Goal: Transaction & Acquisition: Purchase product/service

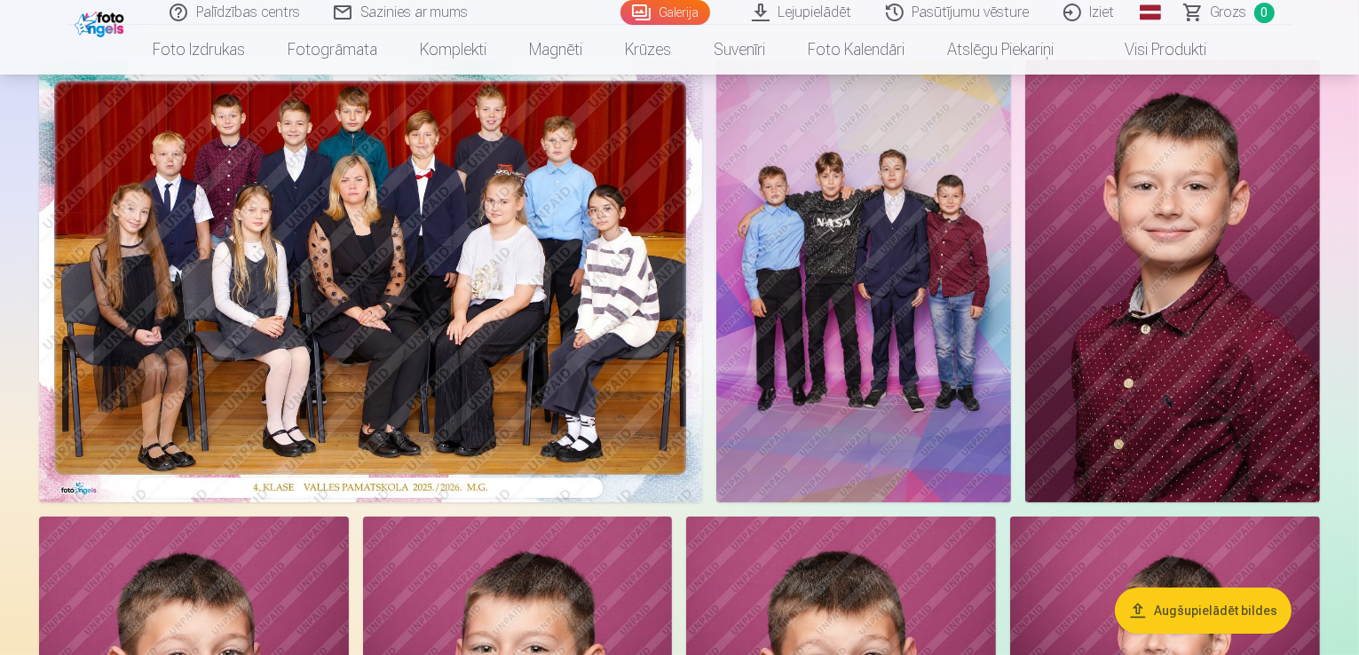
scroll to position [178, 0]
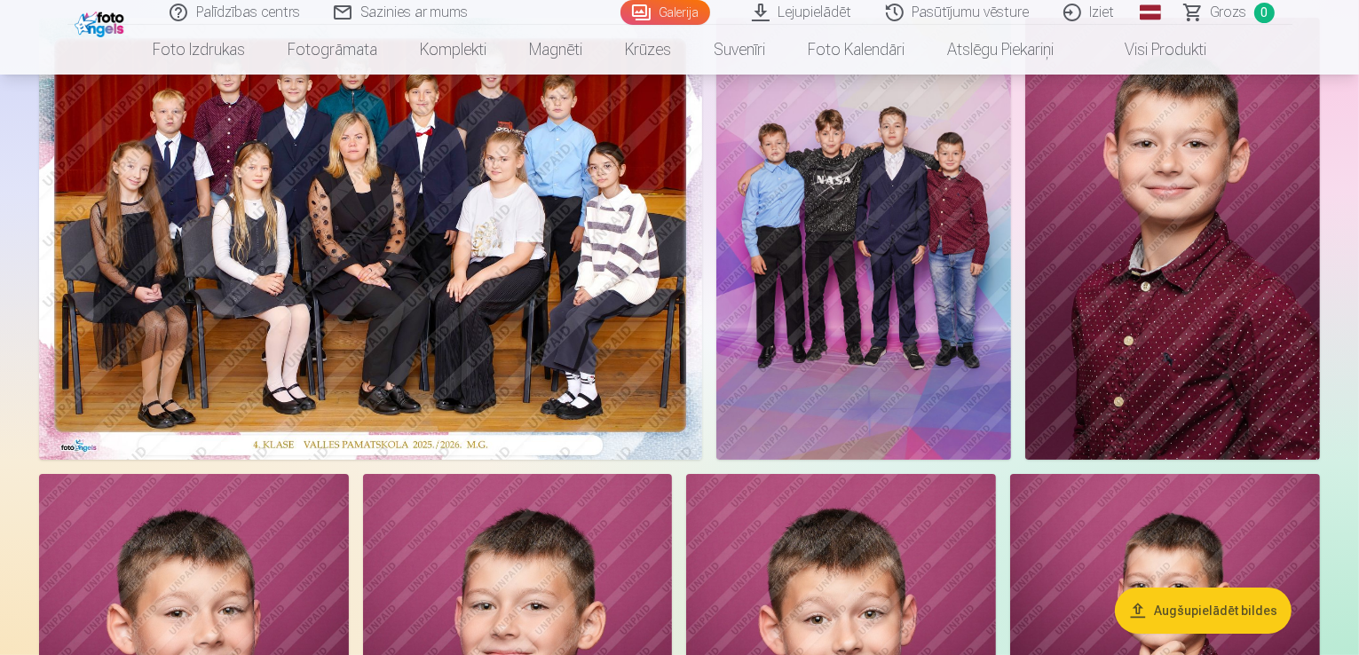
click at [272, 423] on img at bounding box center [370, 239] width 663 height 442
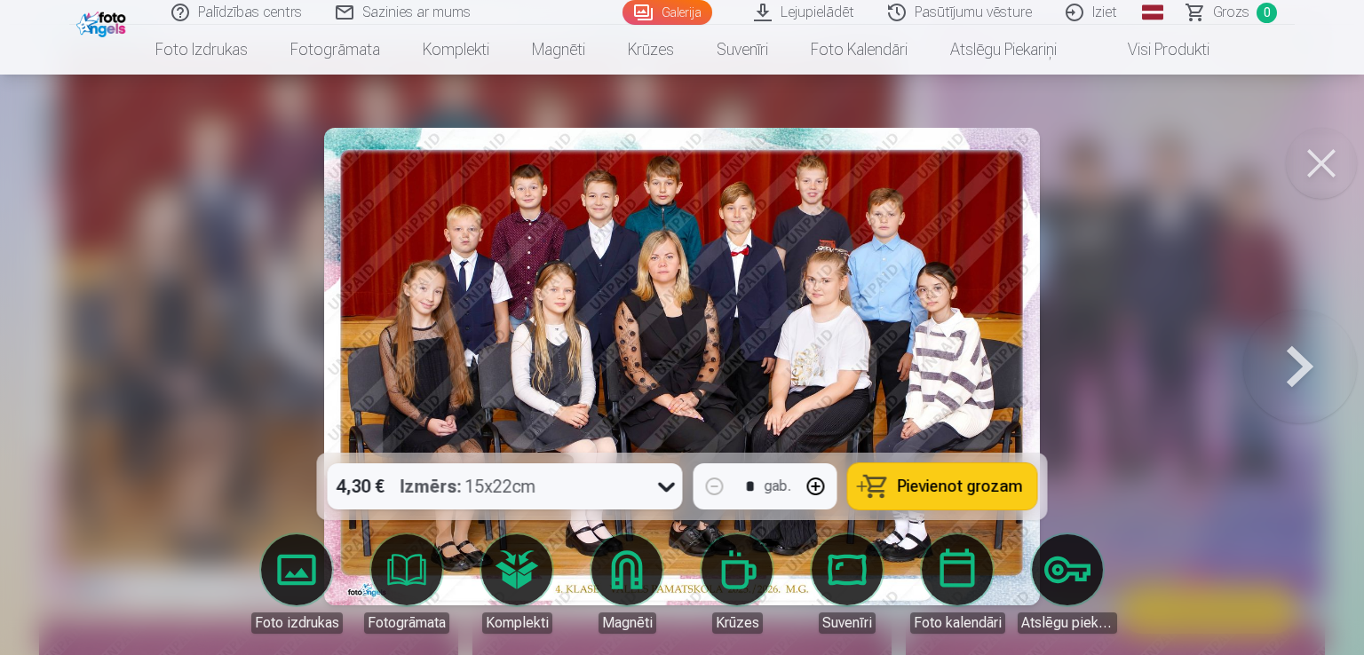
click at [670, 489] on icon at bounding box center [667, 486] width 28 height 28
click at [670, 487] on icon at bounding box center [667, 486] width 28 height 28
click at [669, 492] on icon at bounding box center [667, 486] width 28 height 28
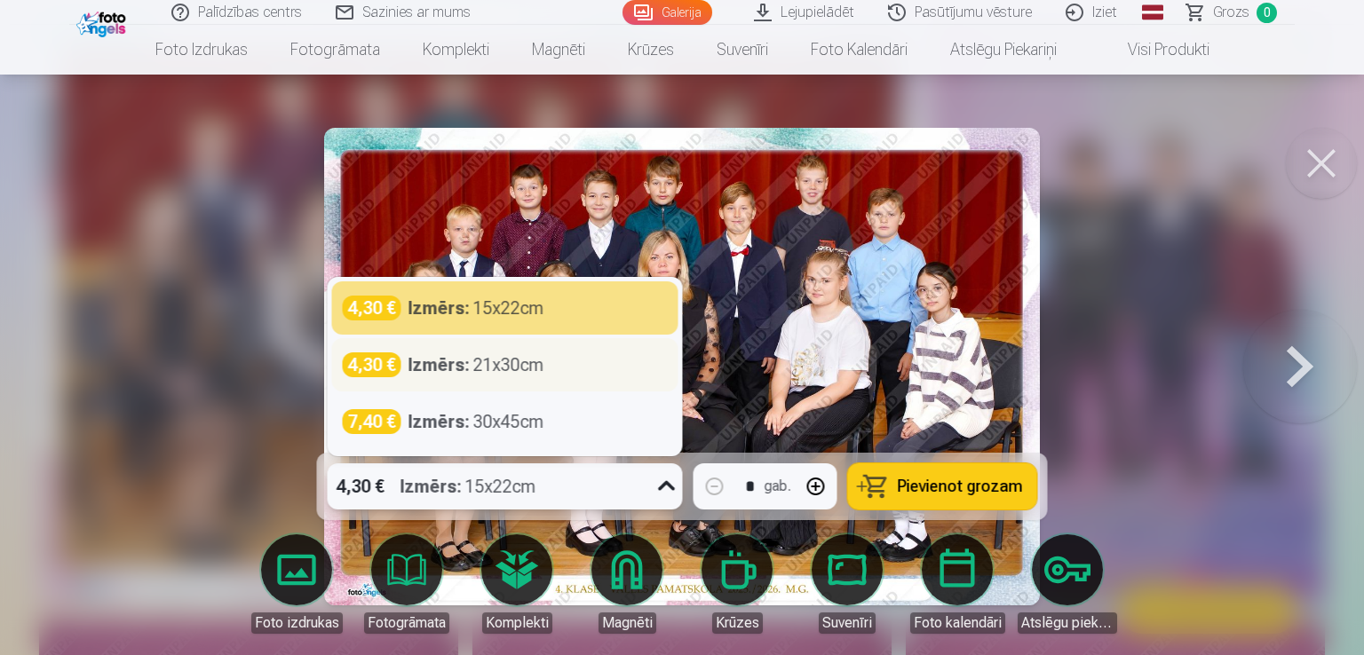
click at [501, 366] on div "Izmērs : 21x30cm" at bounding box center [476, 364] width 136 height 25
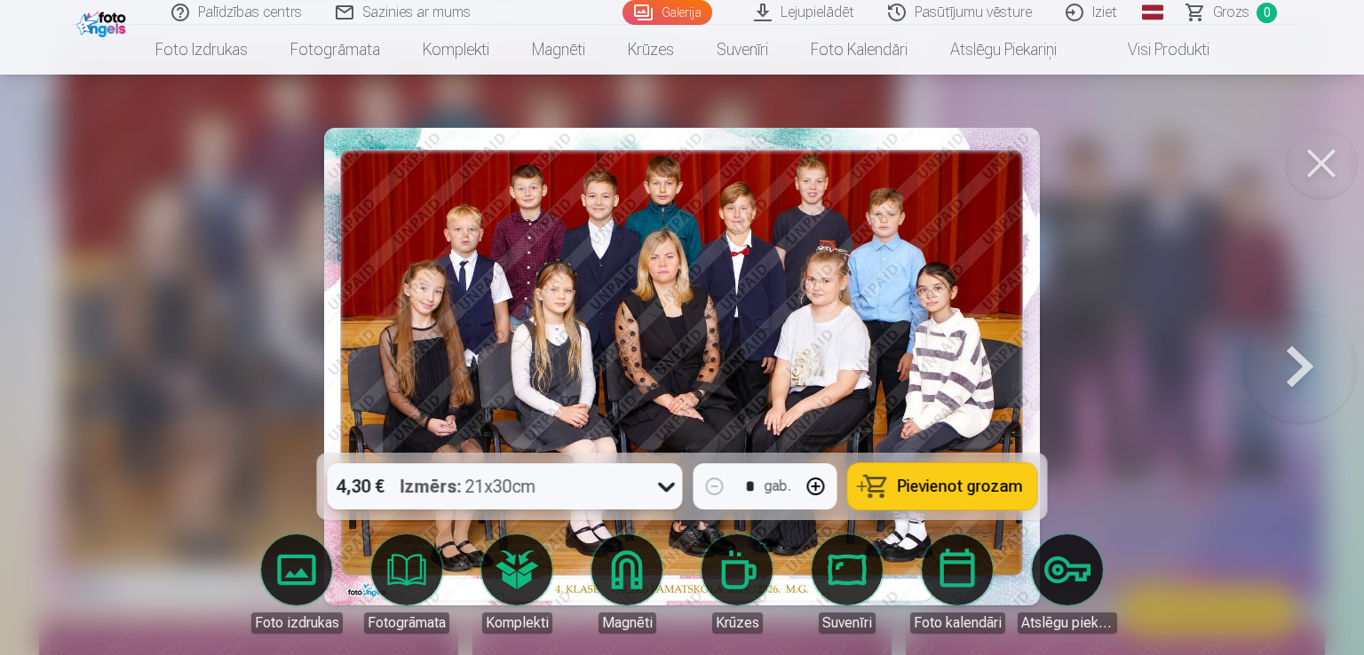
click at [662, 487] on icon at bounding box center [666, 488] width 17 height 10
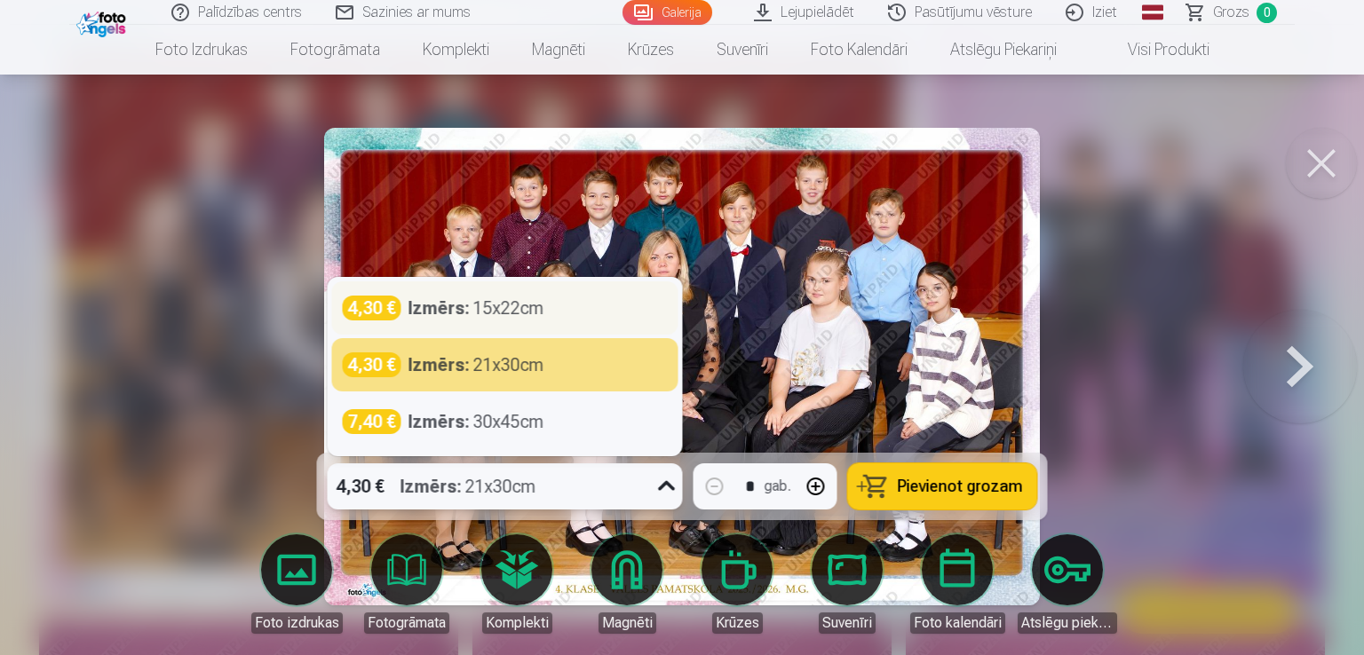
click at [593, 313] on div "4,30 € Izmērs : 15x22cm" at bounding box center [505, 308] width 325 height 25
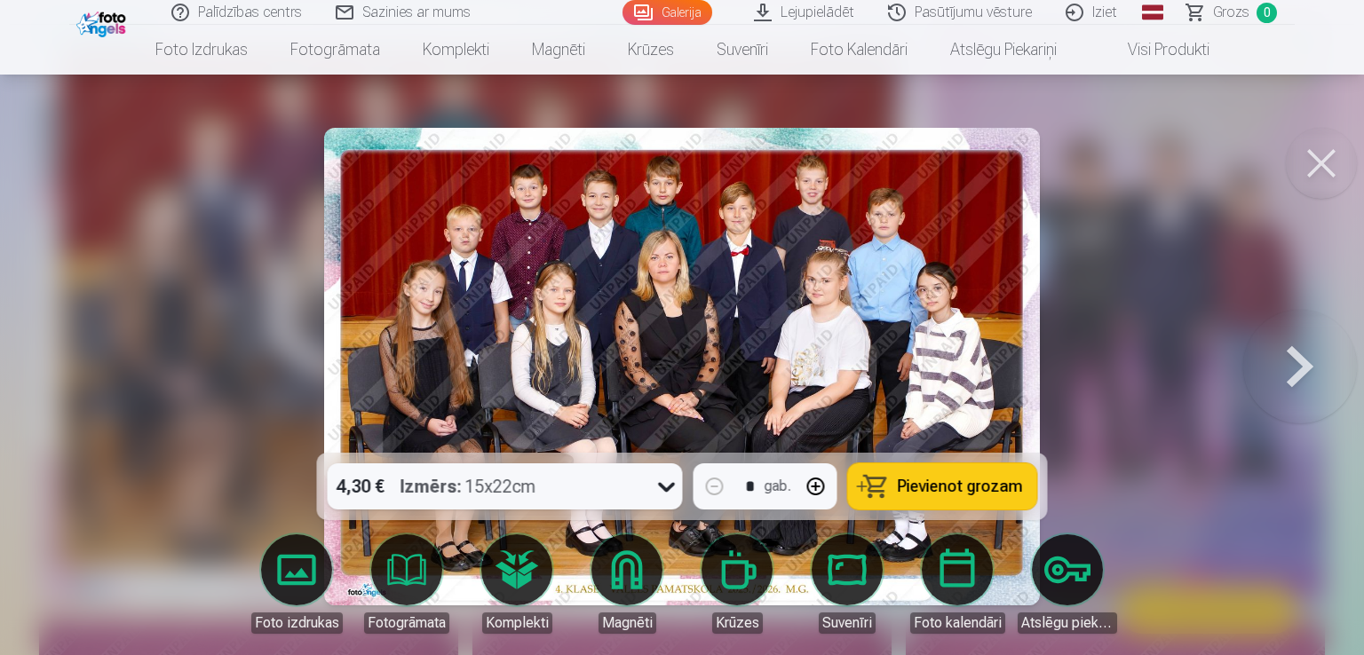
click at [965, 487] on span "Pievienot grozam" at bounding box center [960, 487] width 125 height 16
click at [1288, 367] on button at bounding box center [1300, 366] width 114 height 137
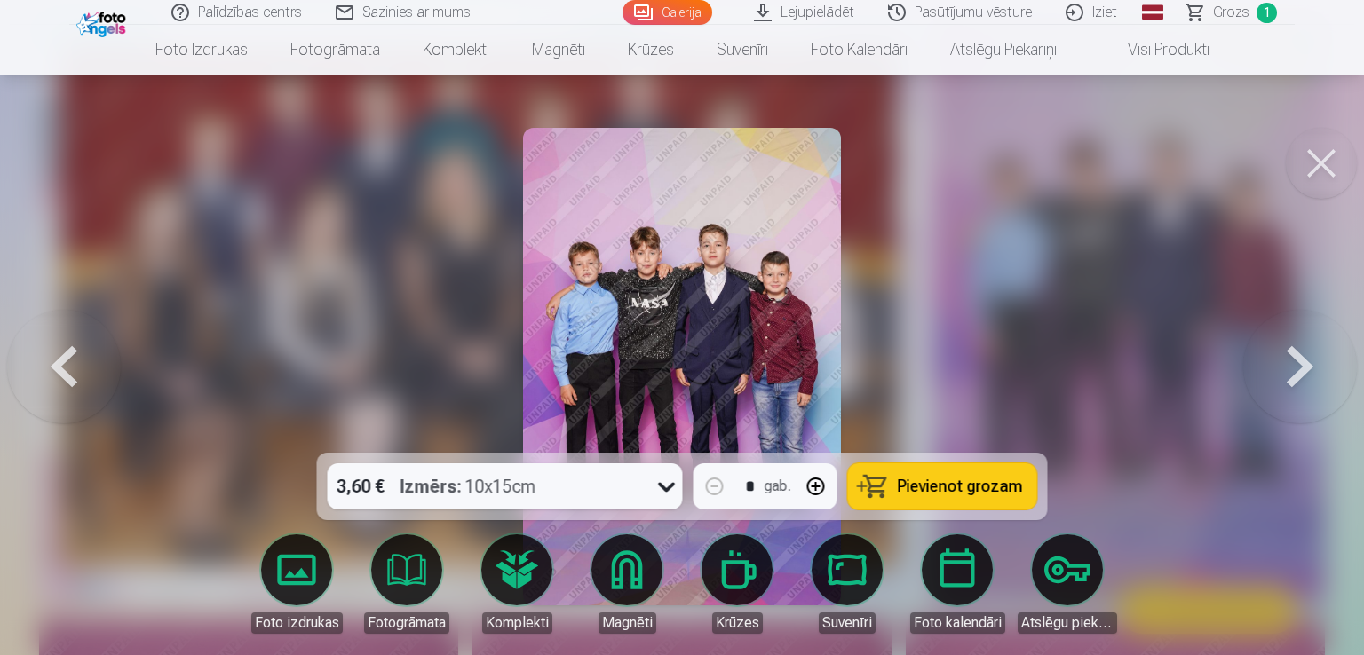
click at [1288, 364] on button at bounding box center [1300, 366] width 114 height 137
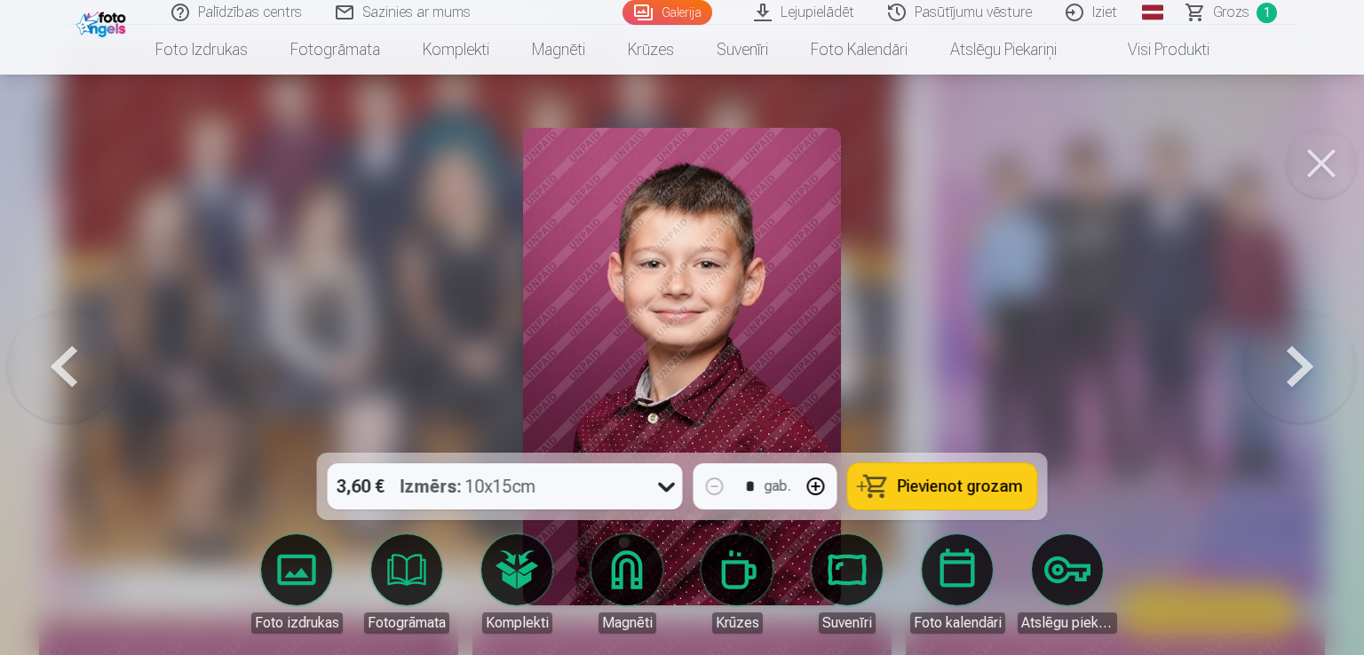
click at [677, 12] on link "Galerija" at bounding box center [667, 12] width 90 height 25
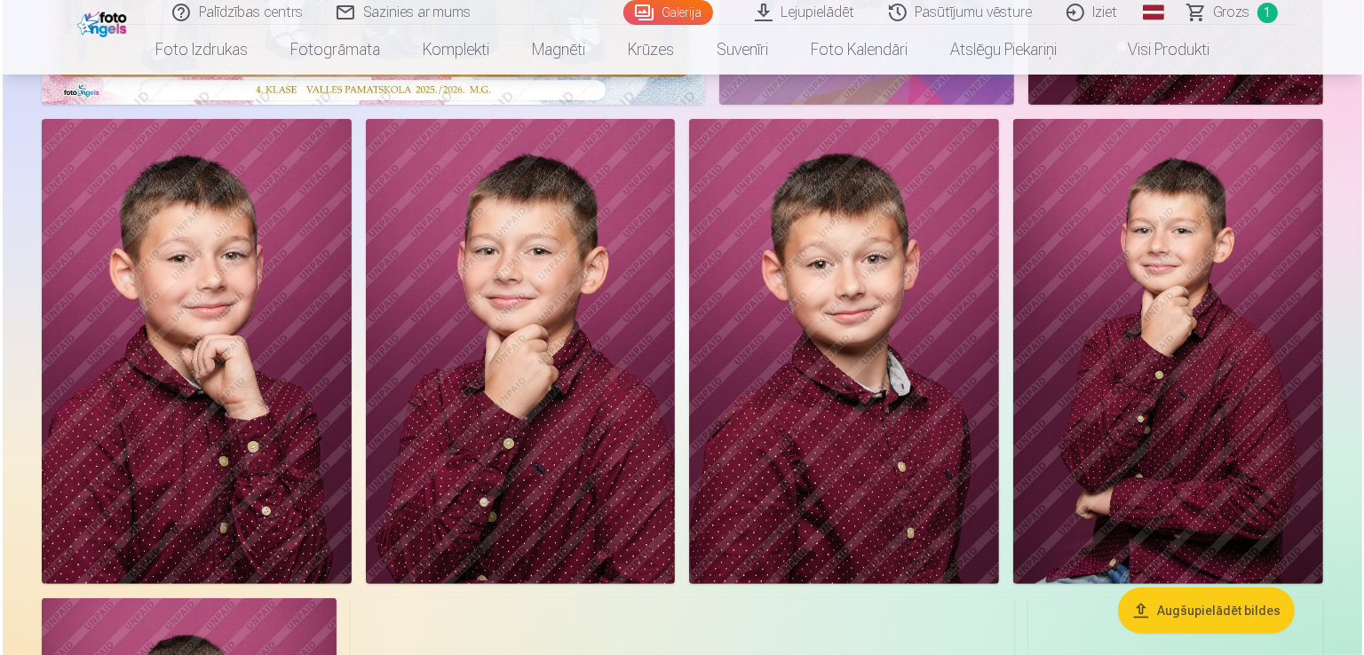
scroll to position [89, 0]
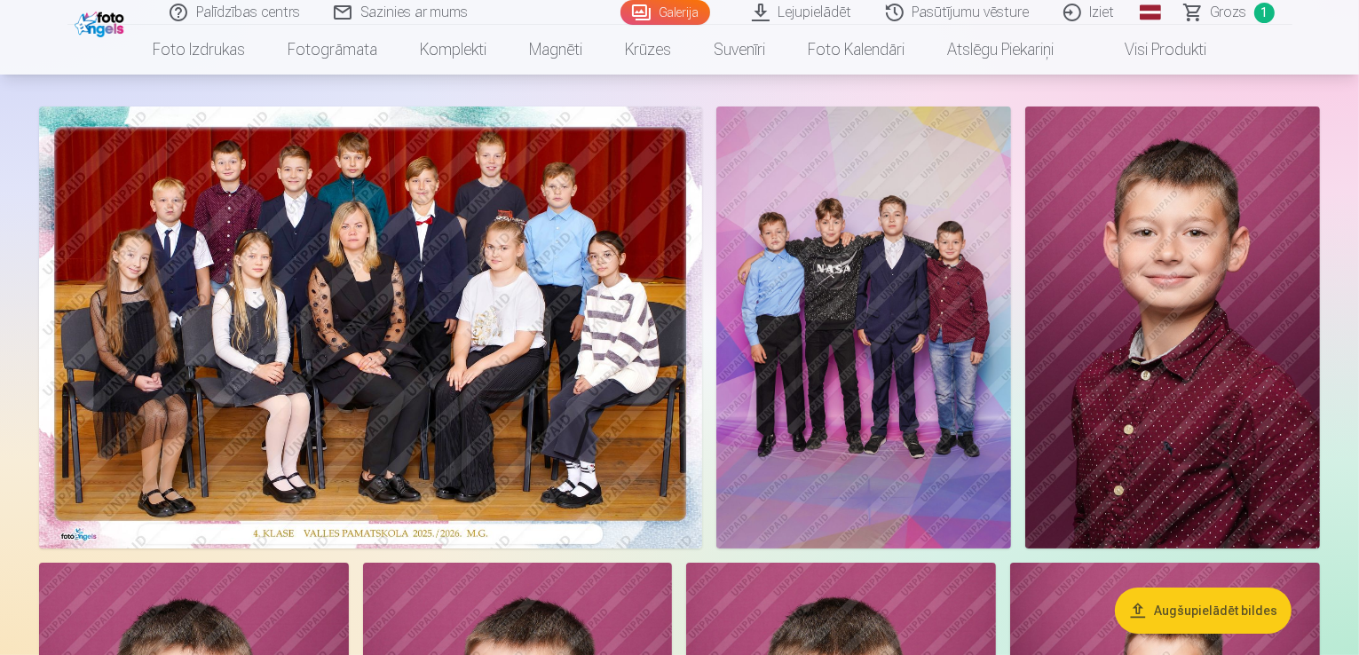
click at [1011, 329] on img at bounding box center [863, 328] width 295 height 442
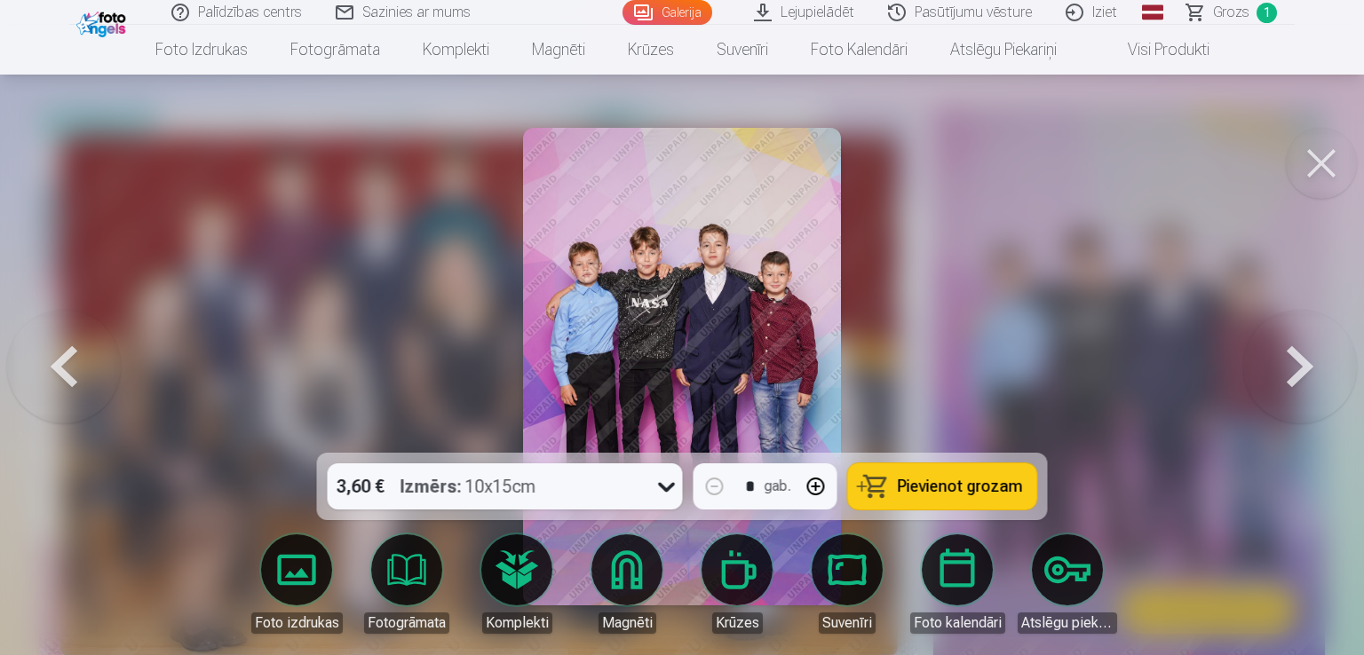
click at [662, 487] on icon at bounding box center [666, 488] width 17 height 10
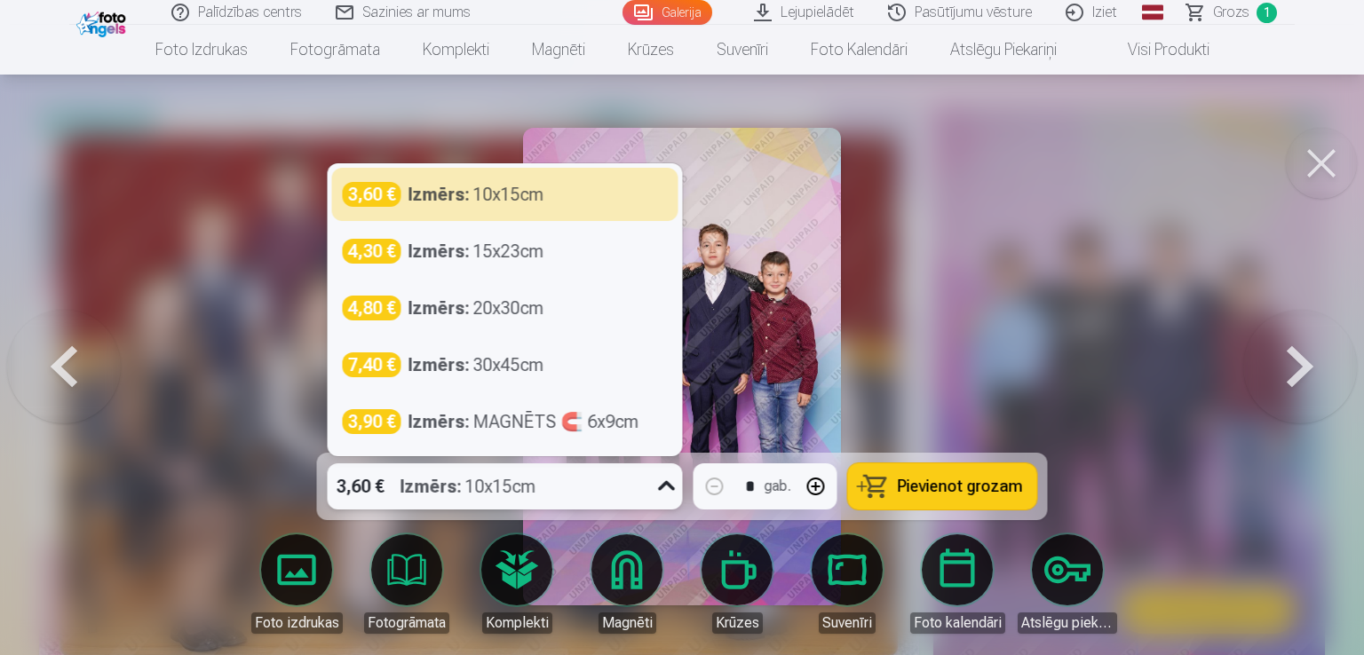
click at [663, 487] on icon at bounding box center [666, 486] width 17 height 10
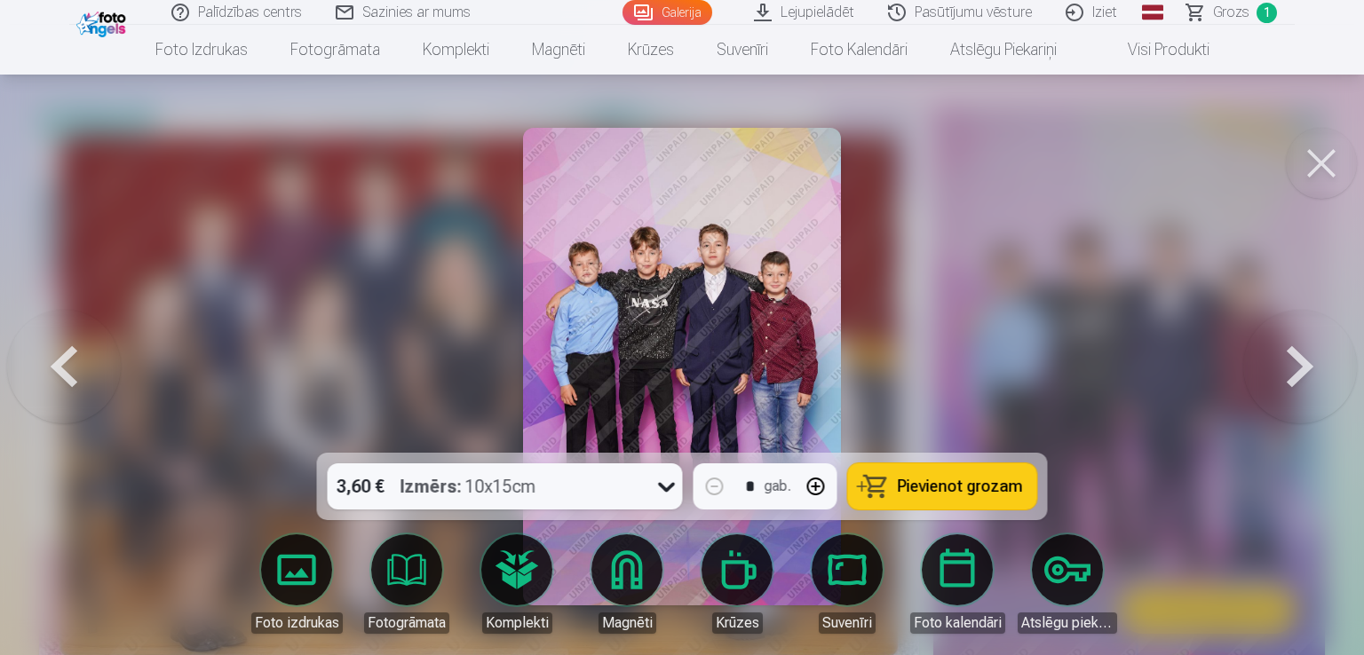
click at [909, 487] on span "Pievienot grozam" at bounding box center [960, 487] width 125 height 16
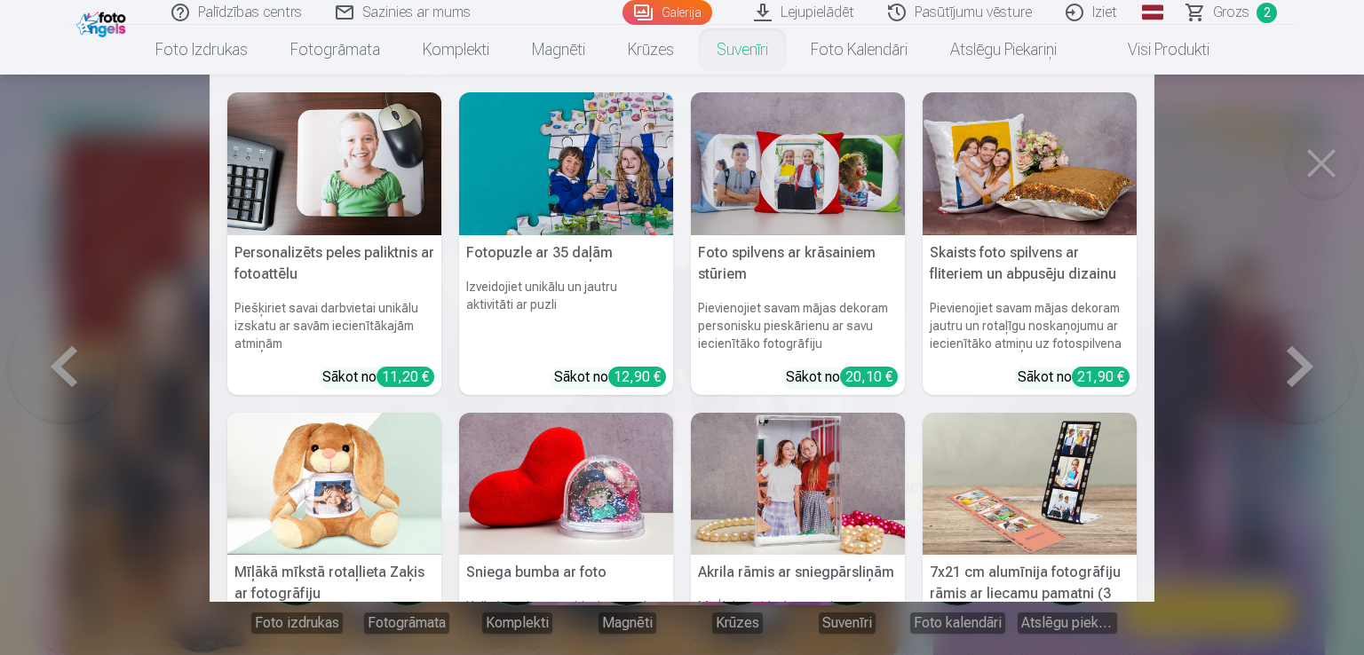
click at [740, 55] on link "Suvenīri" at bounding box center [742, 50] width 94 height 50
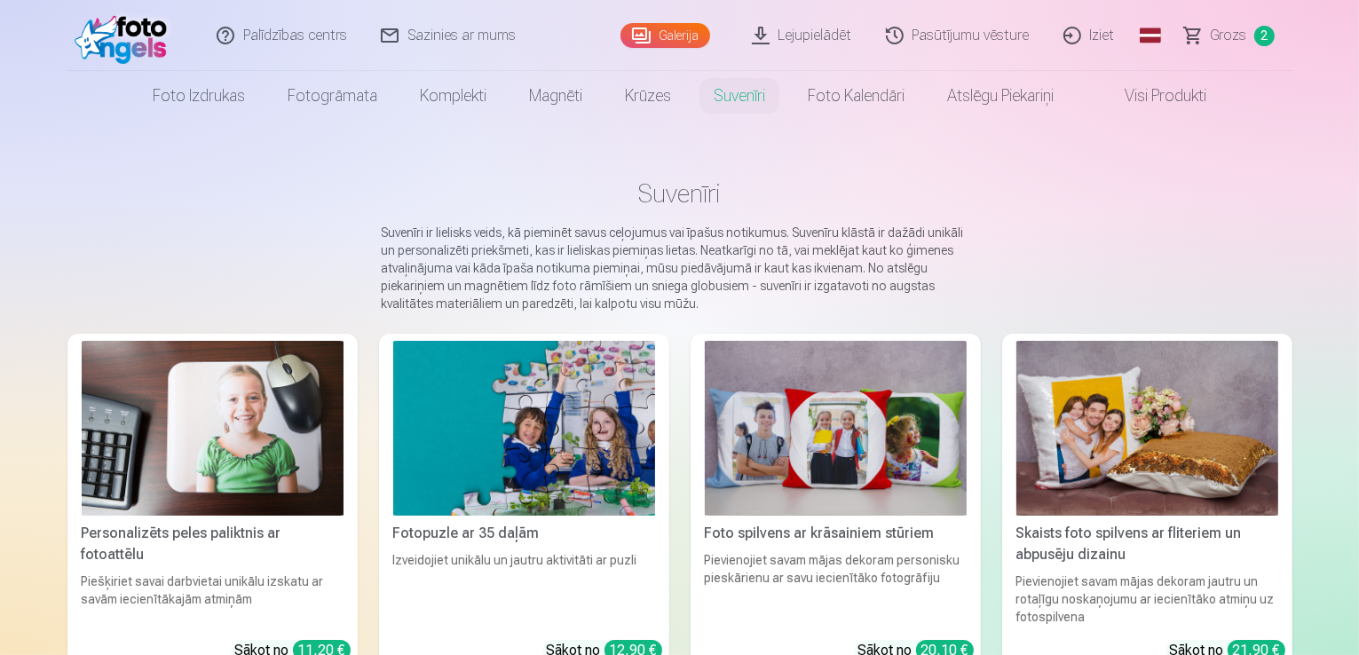
click at [984, 97] on link "Atslēgu piekariņi" at bounding box center [1000, 96] width 149 height 50
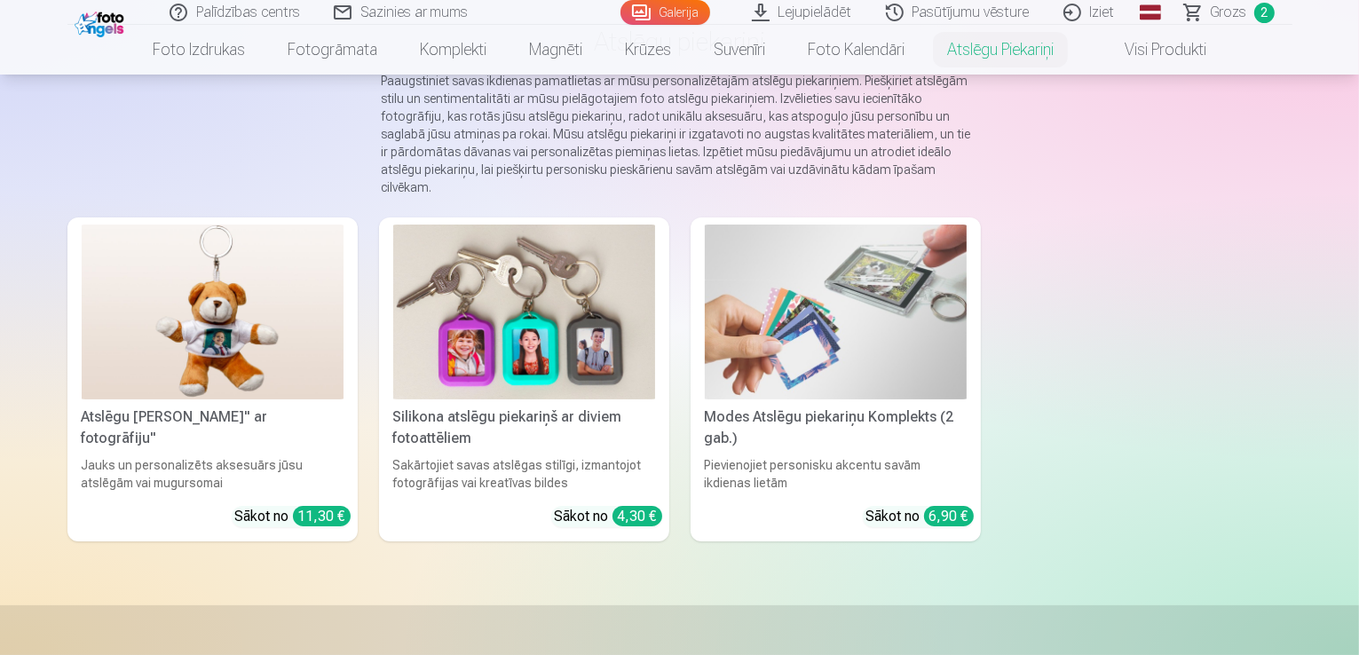
scroll to position [178, 0]
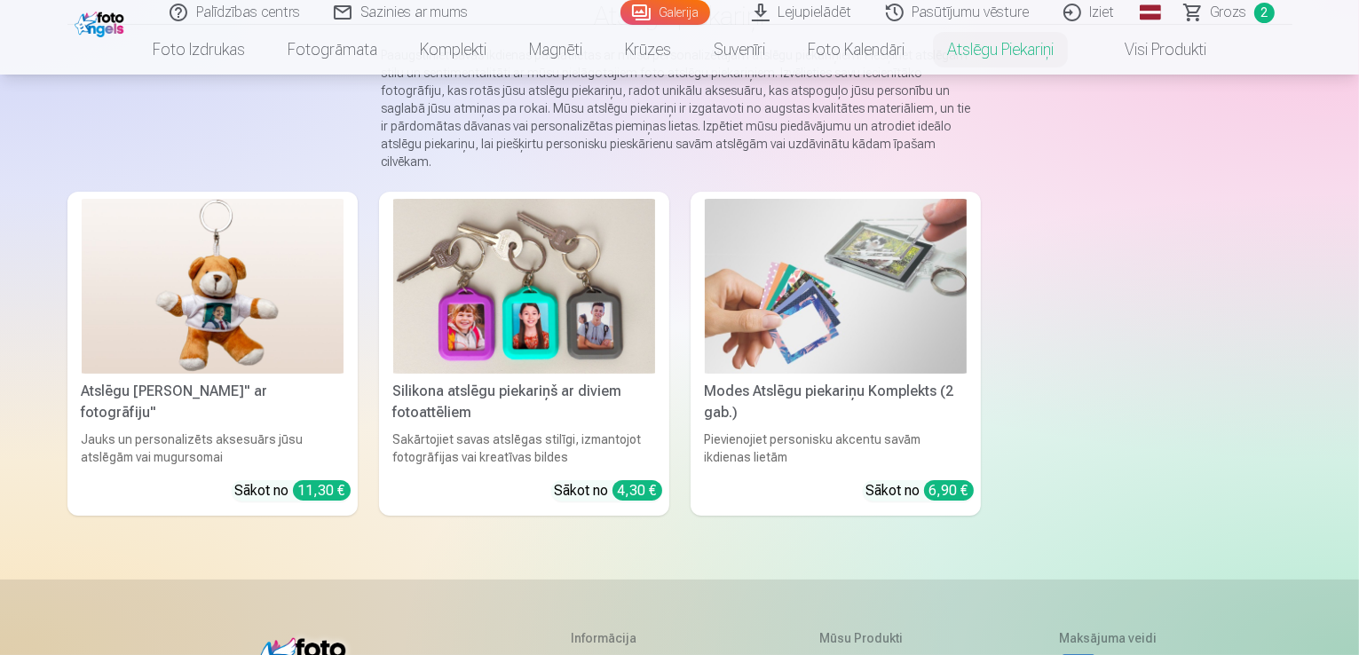
click at [893, 326] on img at bounding box center [836, 286] width 262 height 175
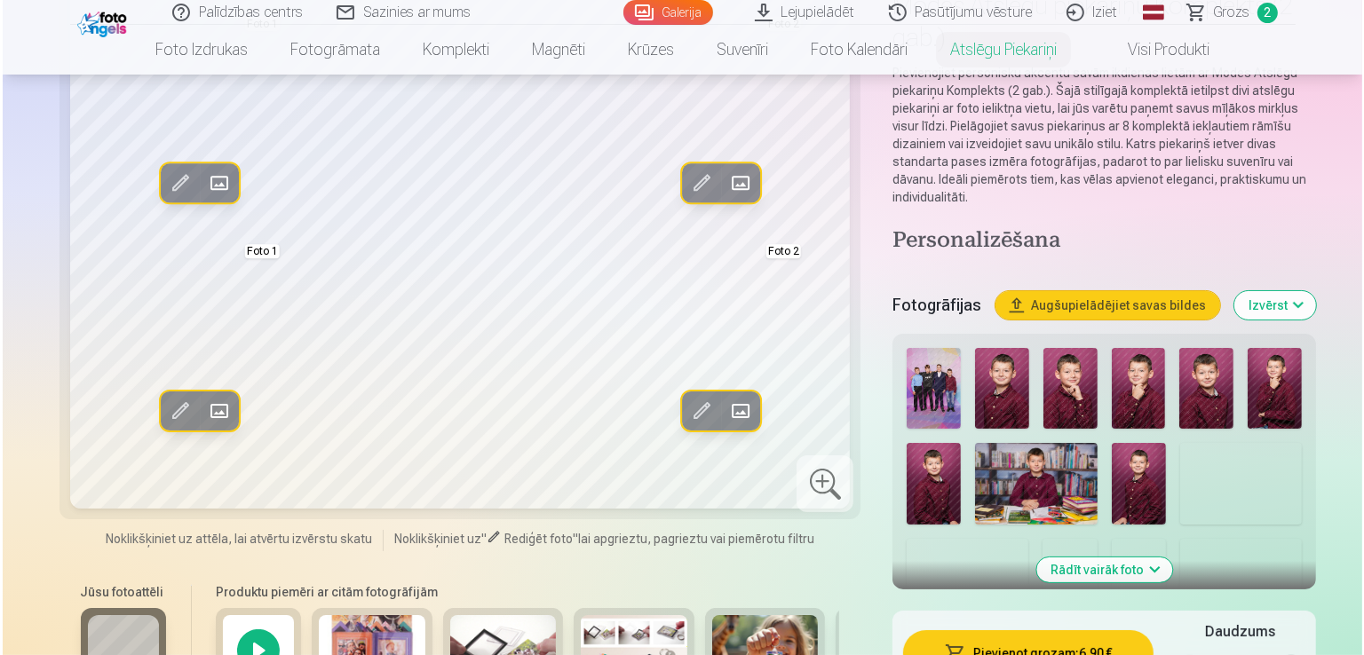
scroll to position [178, 0]
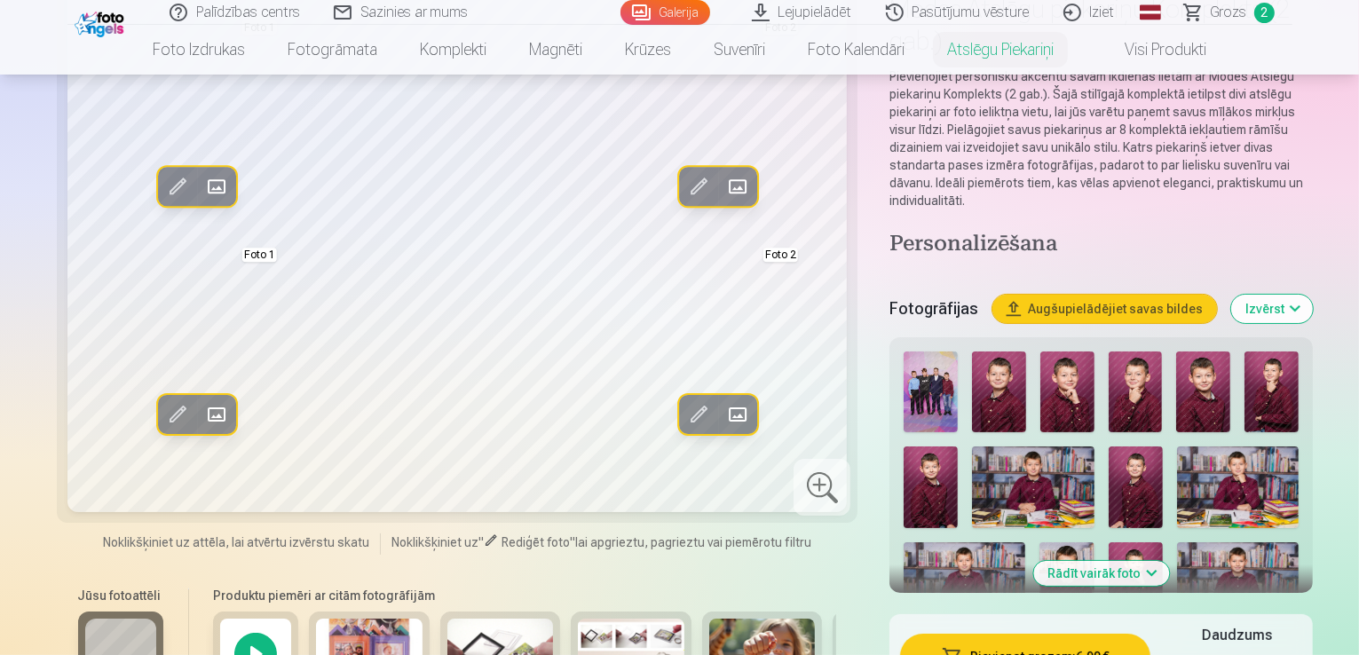
click at [972, 355] on img at bounding box center [999, 392] width 54 height 81
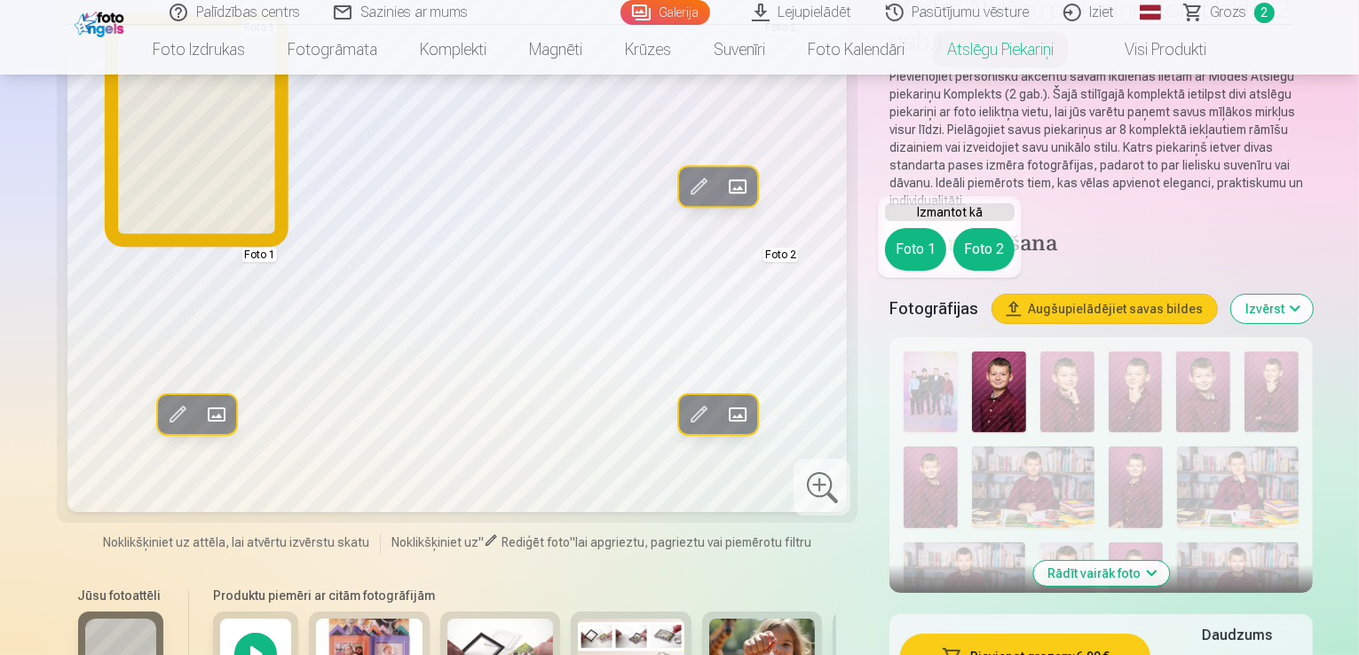
click at [927, 257] on button "Foto 1" at bounding box center [915, 249] width 61 height 43
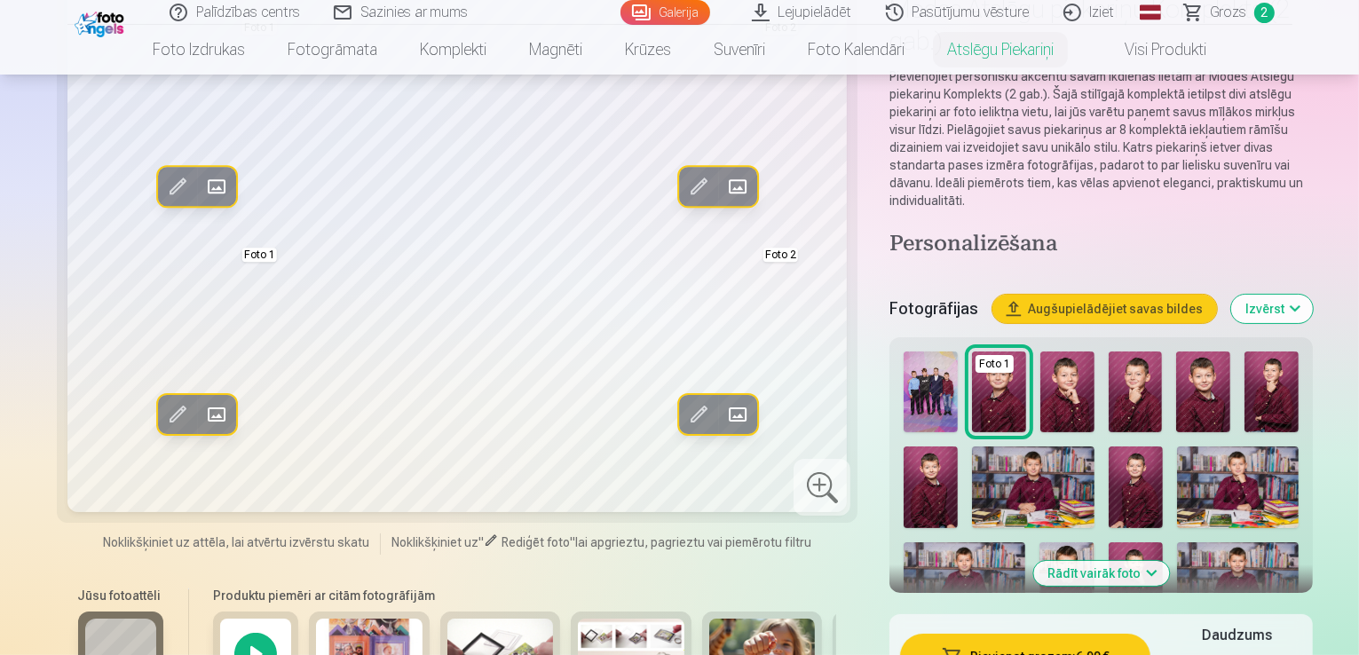
click at [202, 416] on span at bounding box center [216, 414] width 28 height 28
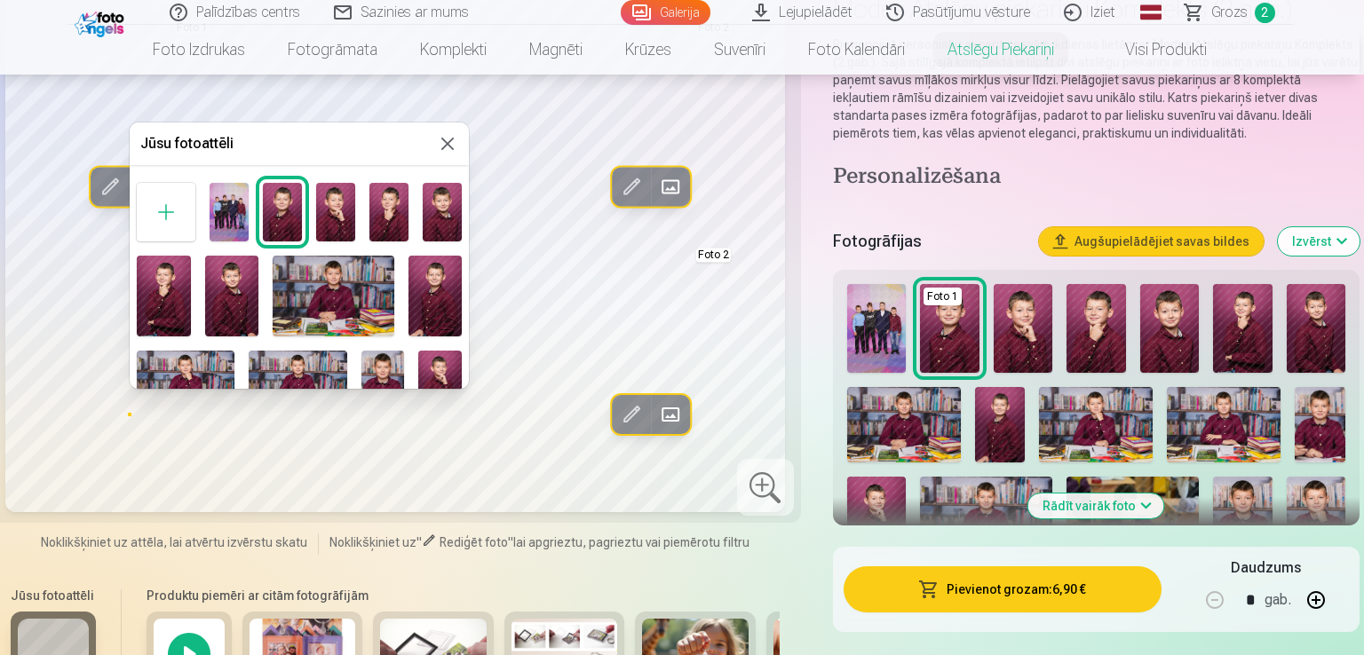
click at [314, 438] on div at bounding box center [682, 327] width 1364 height 655
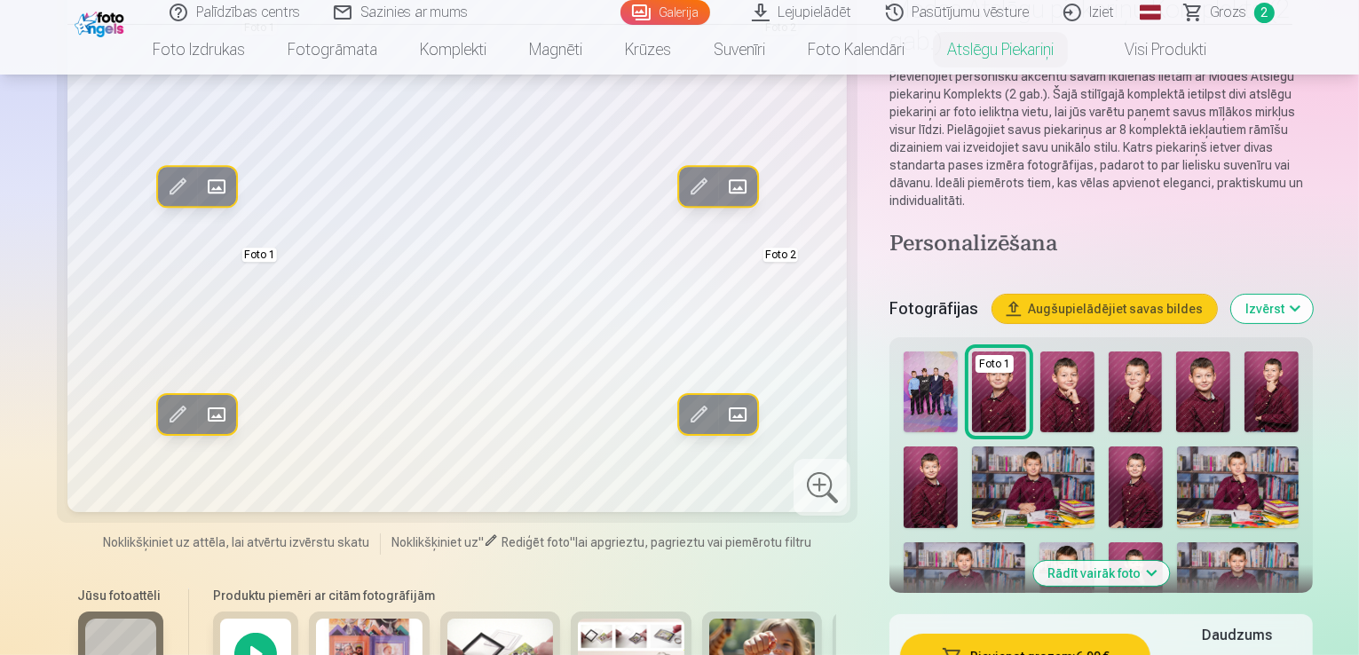
click at [162, 416] on span at bounding box center [176, 414] width 28 height 28
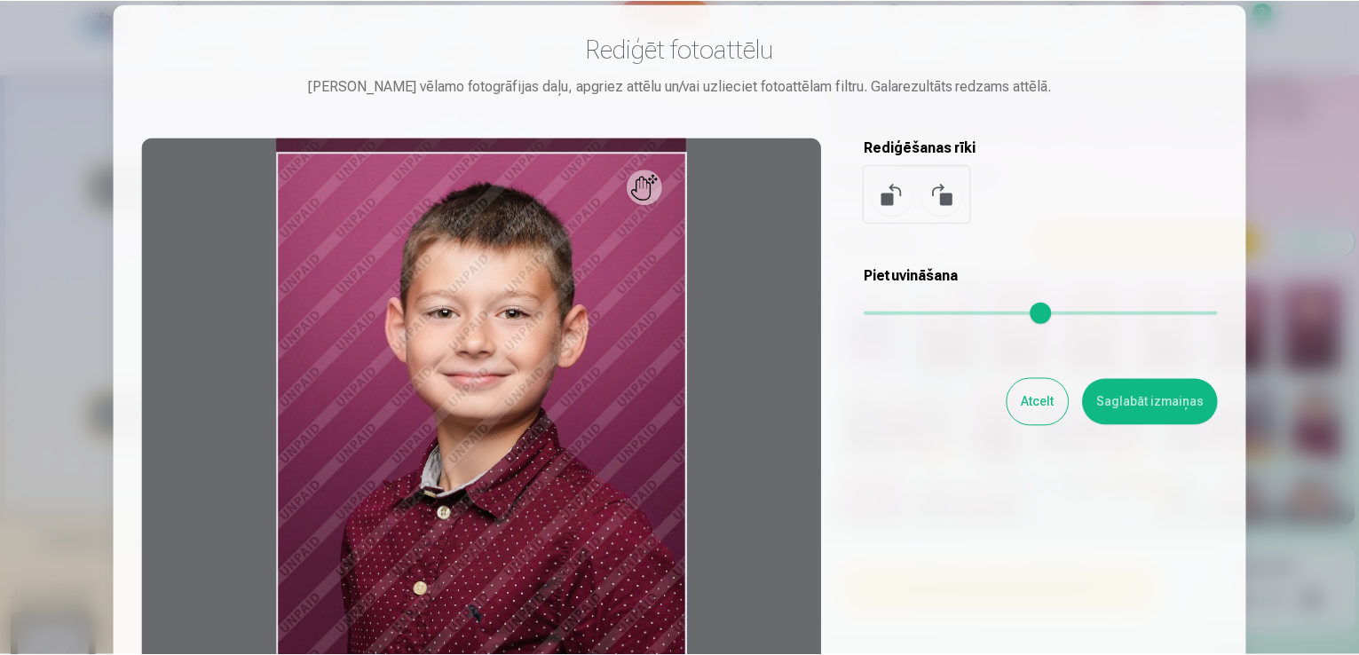
scroll to position [0, 0]
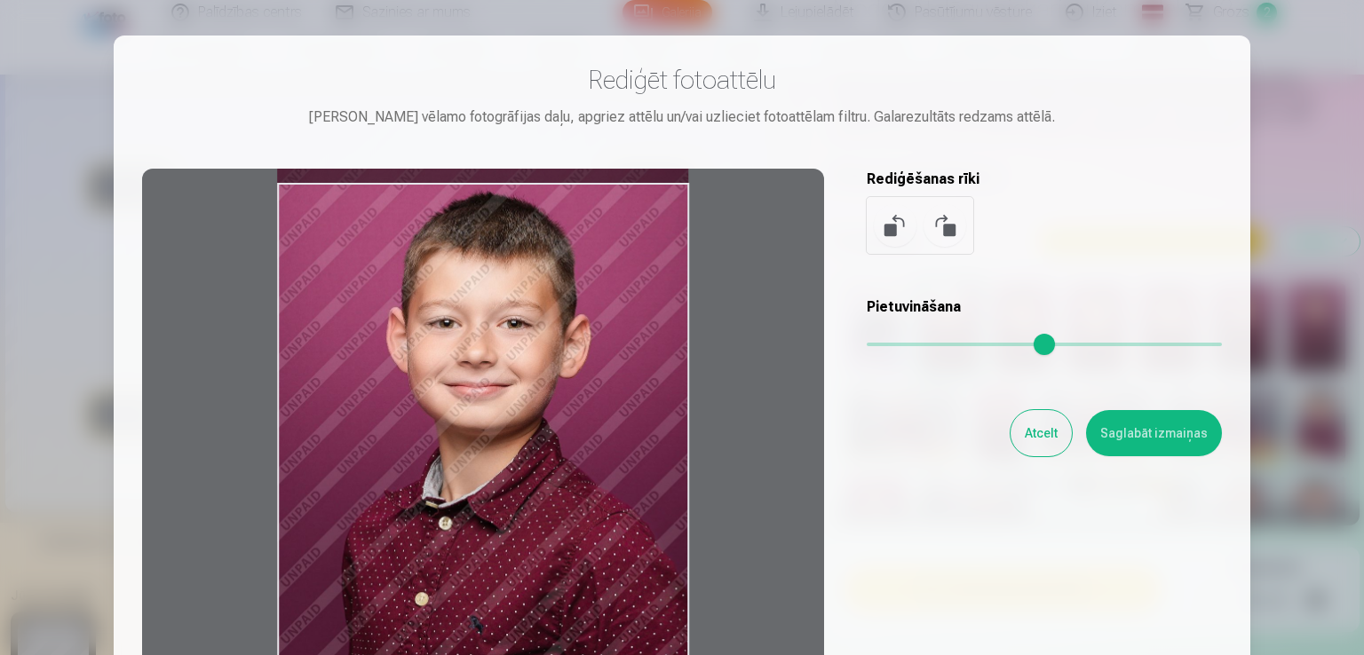
drag, startPoint x: 643, startPoint y: 312, endPoint x: 638, endPoint y: 290, distance: 21.8
click at [638, 290] on div at bounding box center [483, 448] width 682 height 558
click at [1161, 443] on button "Saglabāt izmaiņas" at bounding box center [1154, 433] width 136 height 46
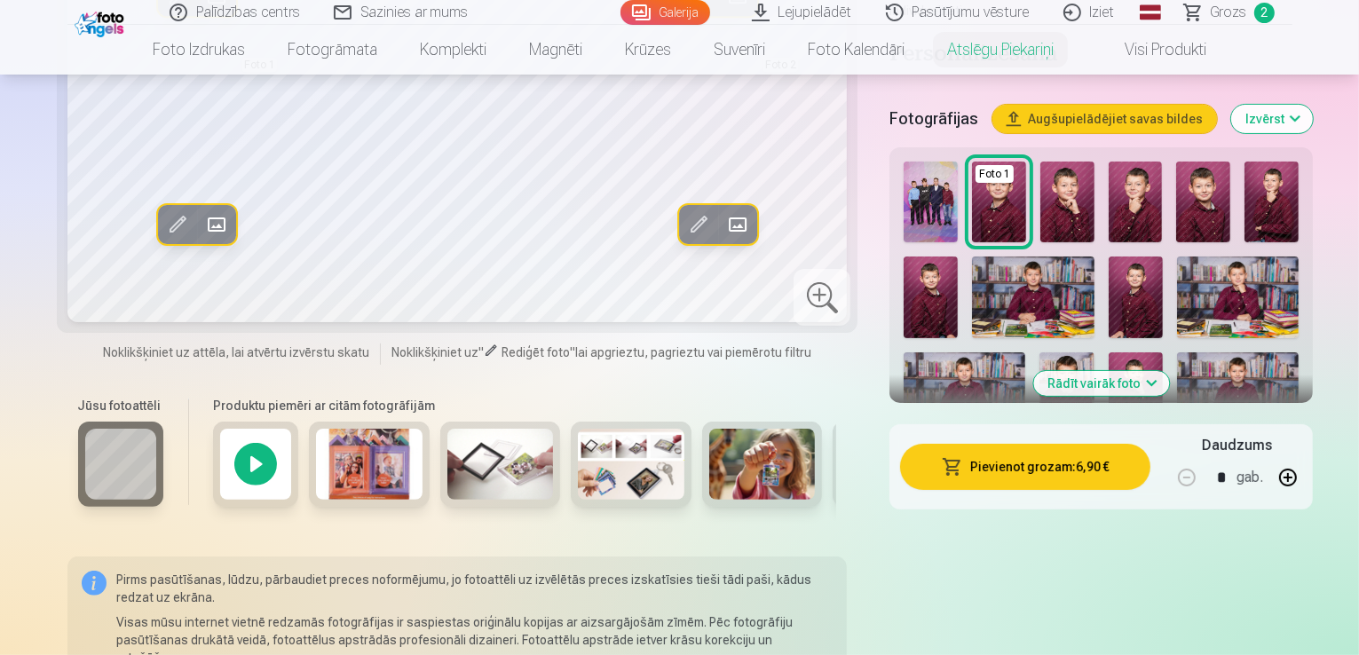
scroll to position [266, 0]
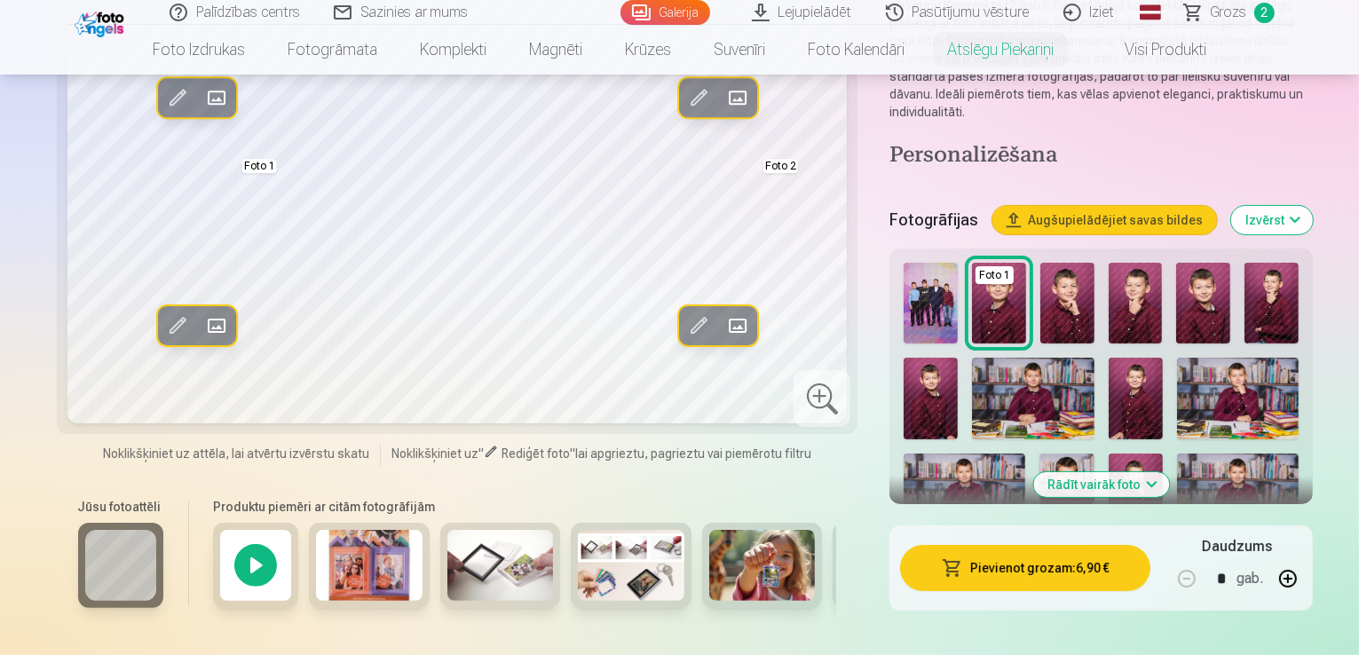
click at [1144, 472] on button "Rādīt vairāk foto" at bounding box center [1101, 484] width 136 height 25
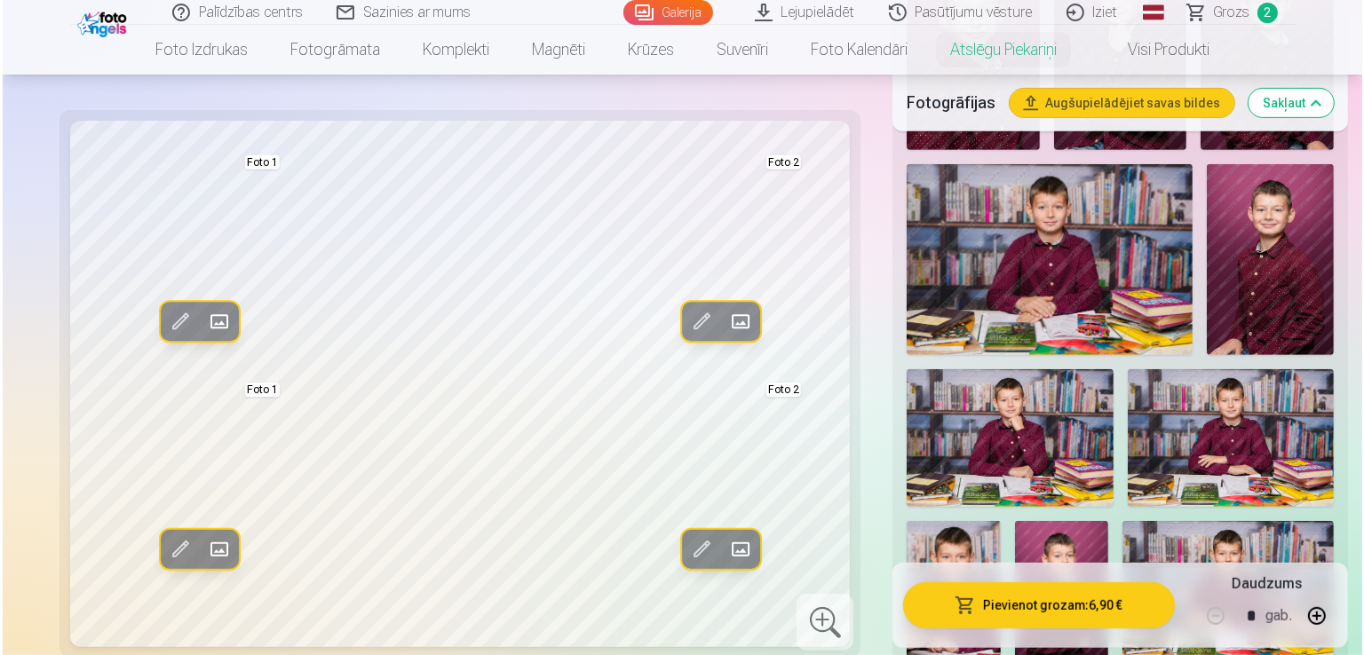
scroll to position [710, 0]
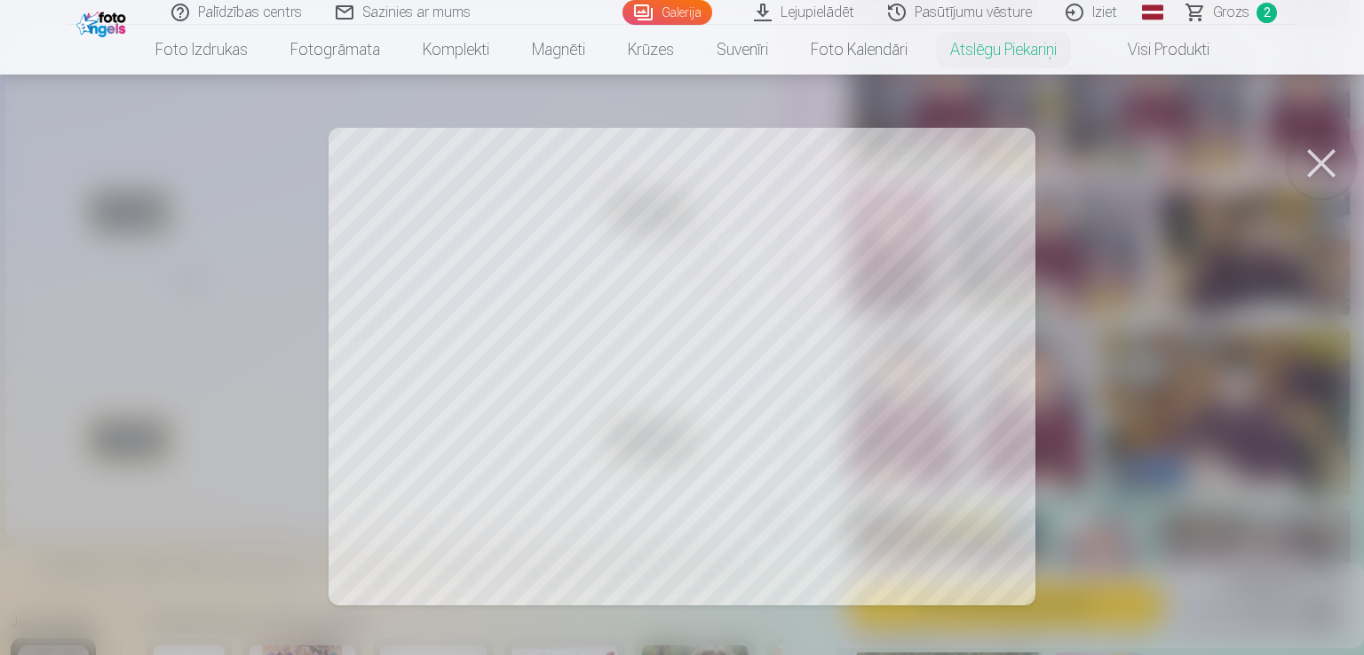
click at [887, 444] on div at bounding box center [682, 327] width 1364 height 655
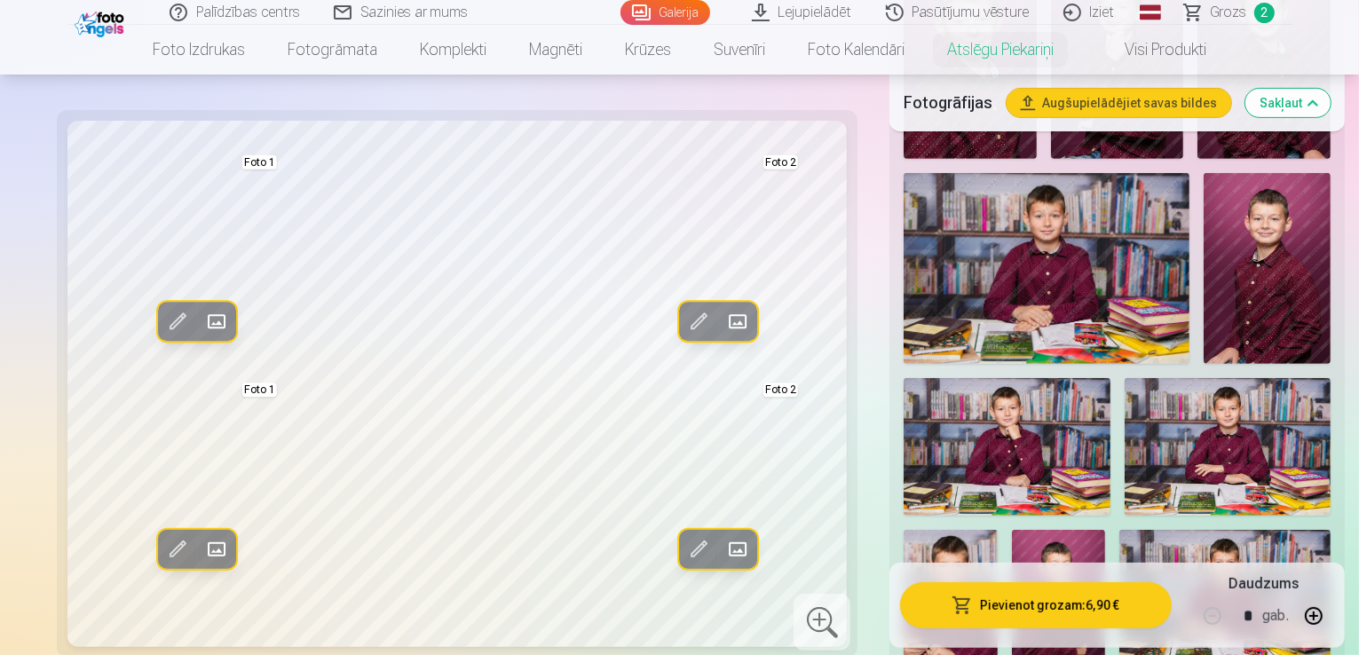
click at [724, 535] on span at bounding box center [738, 549] width 28 height 28
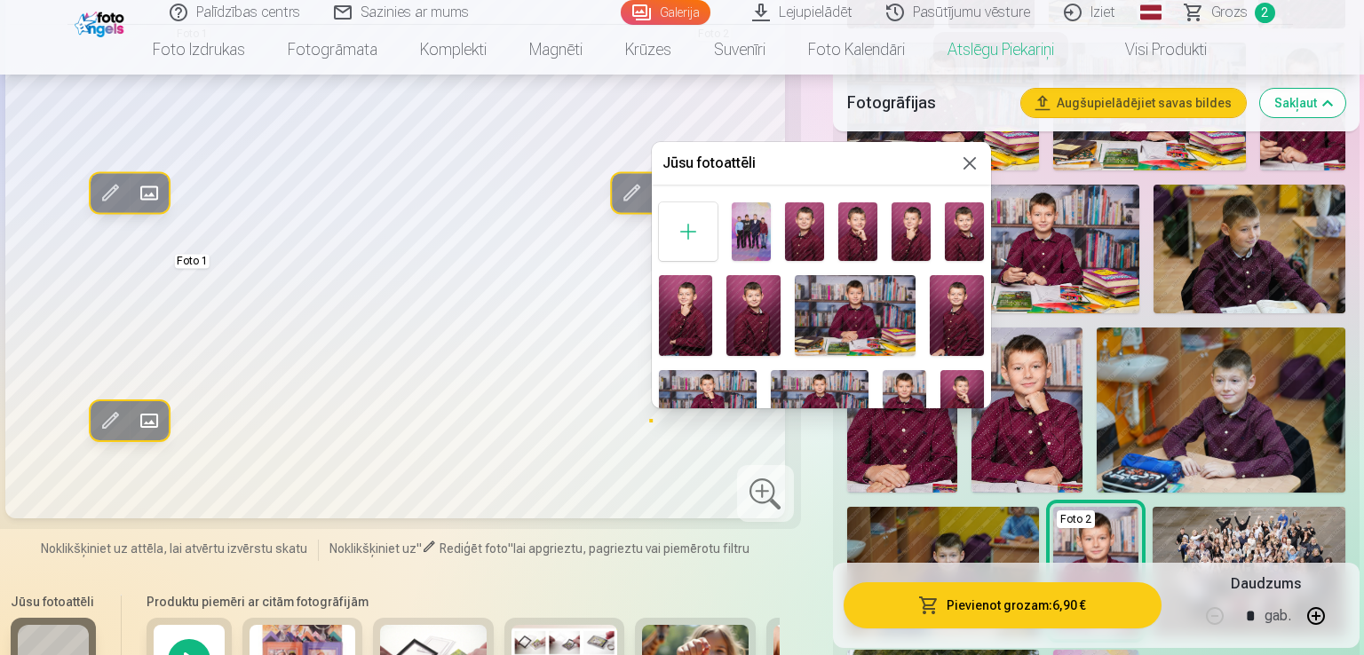
click at [593, 416] on div at bounding box center [682, 327] width 1364 height 655
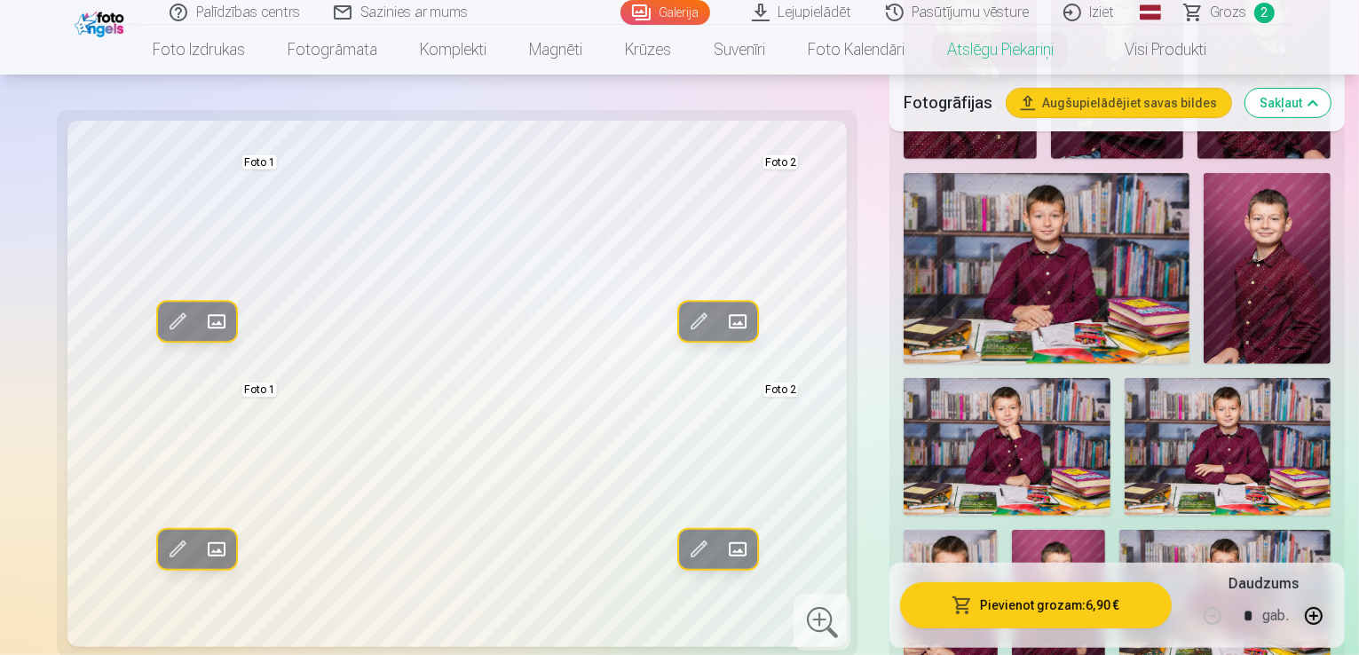
click at [685, 535] on span at bounding box center [699, 549] width 28 height 28
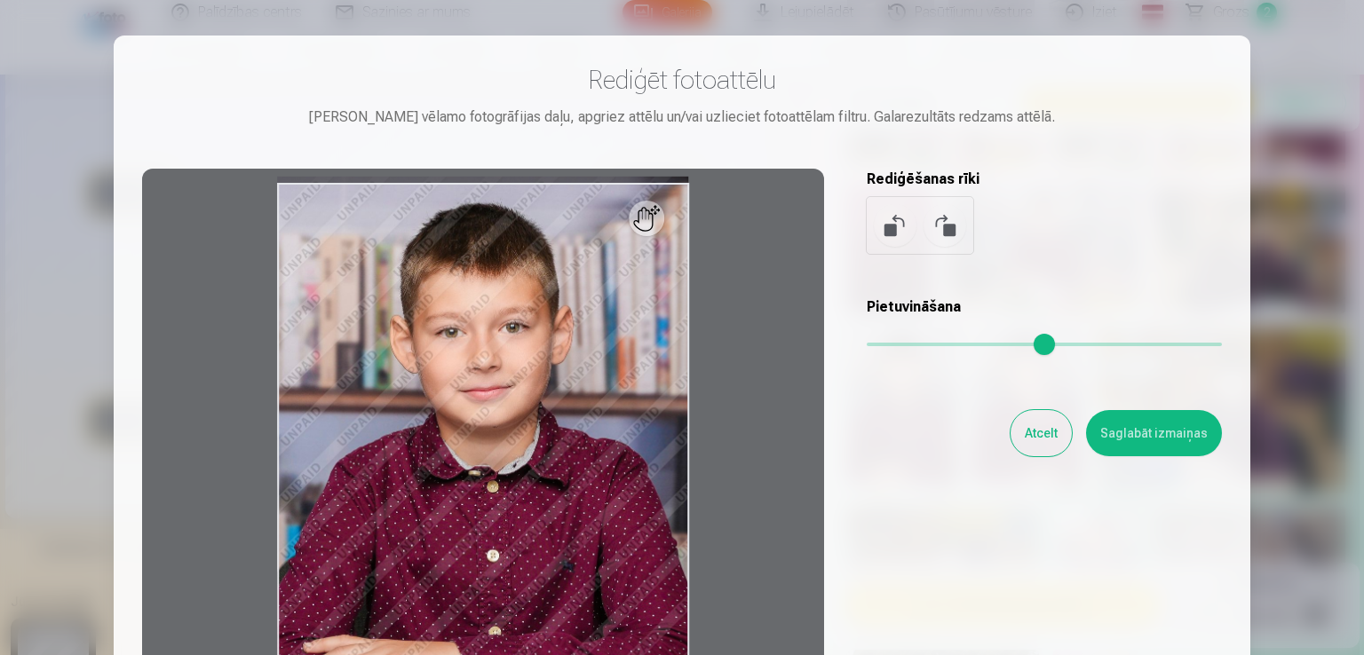
click at [1343, 186] on div at bounding box center [682, 327] width 1364 height 655
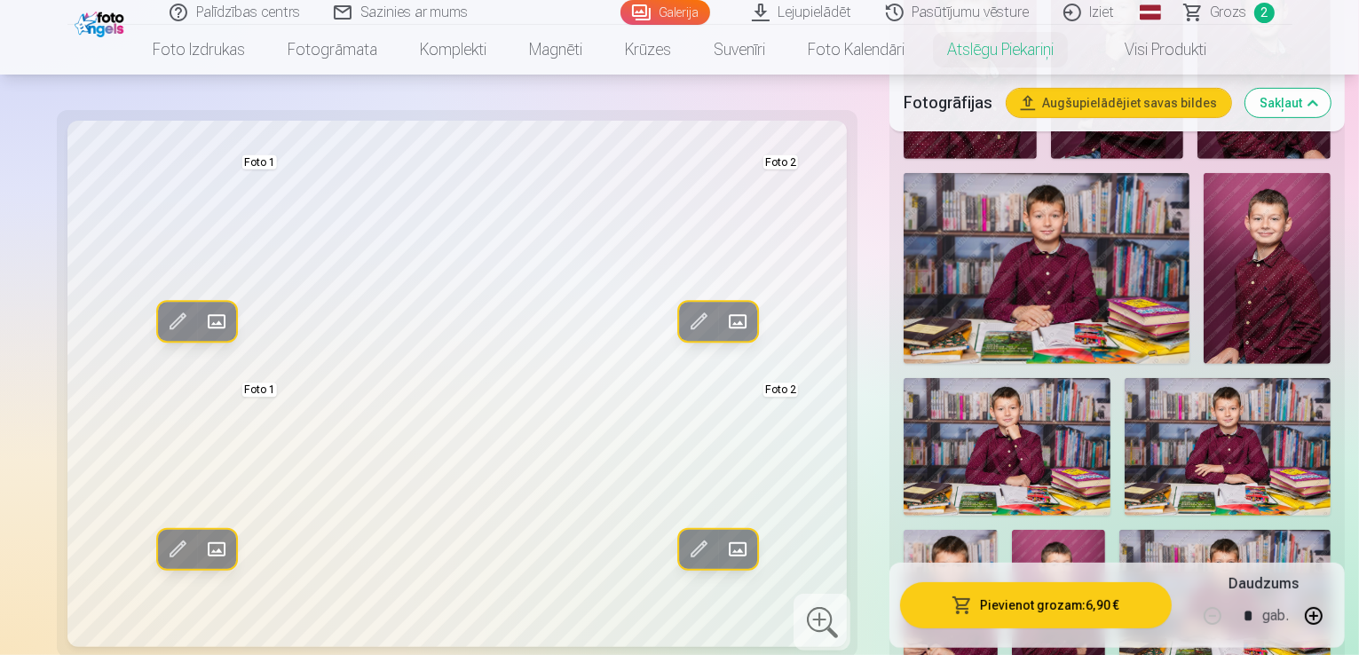
click at [685, 535] on span at bounding box center [699, 549] width 28 height 28
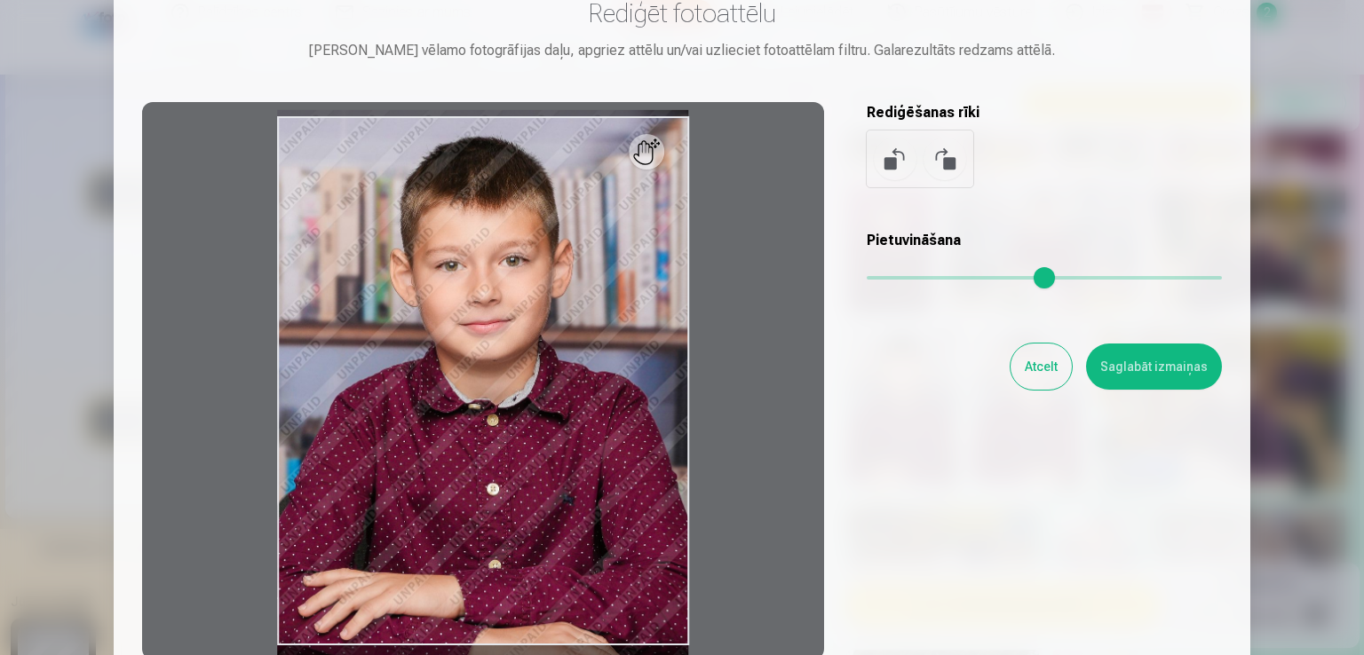
scroll to position [89, 0]
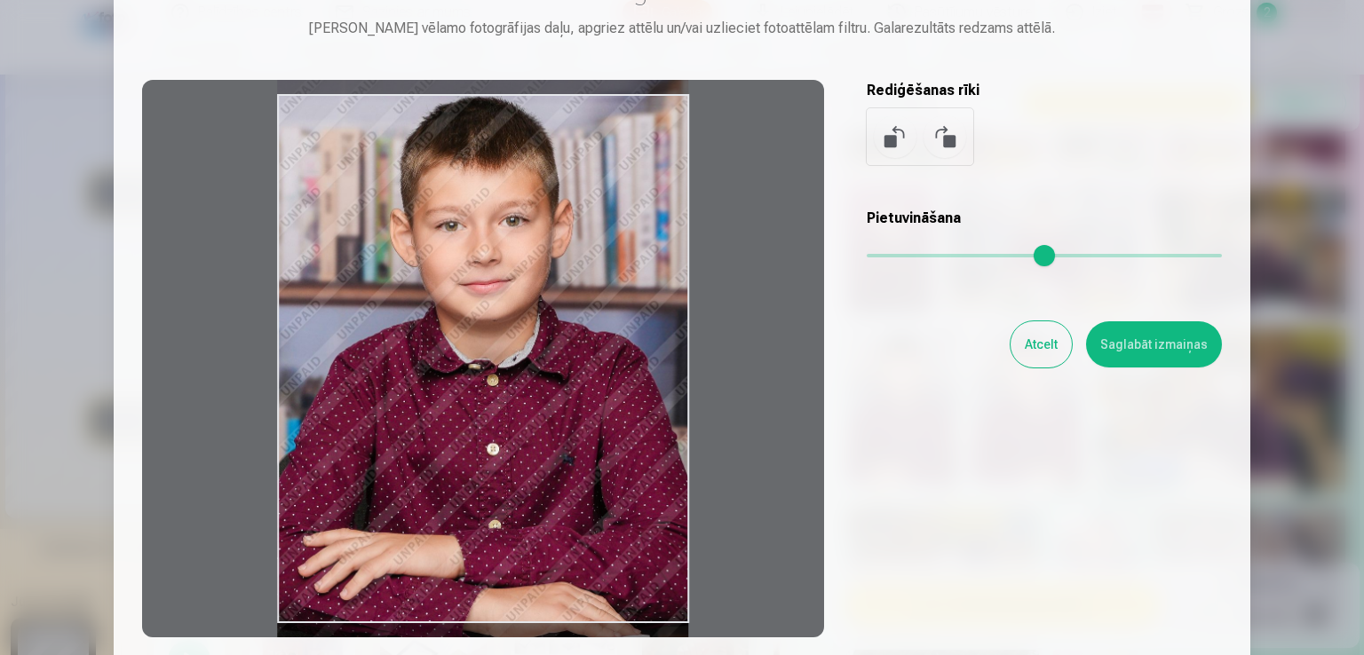
drag, startPoint x: 618, startPoint y: 443, endPoint x: 595, endPoint y: 425, distance: 29.1
click at [595, 425] on div at bounding box center [483, 359] width 682 height 558
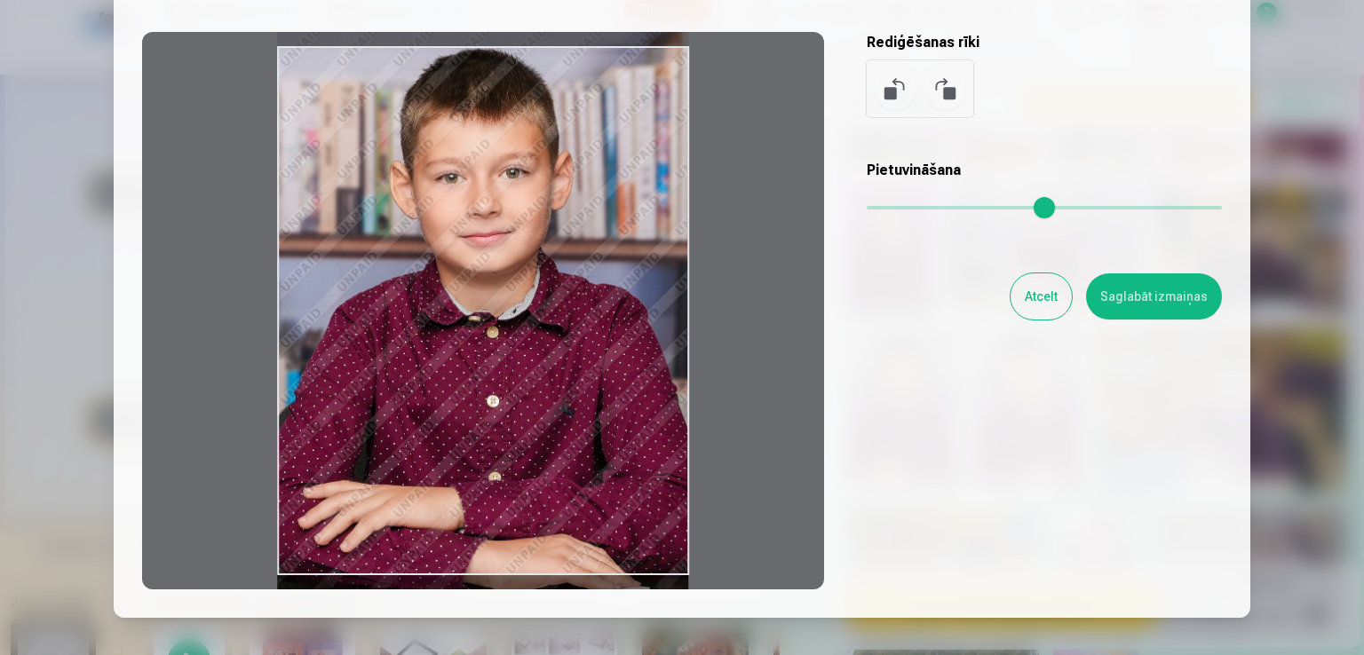
scroll to position [178, 0]
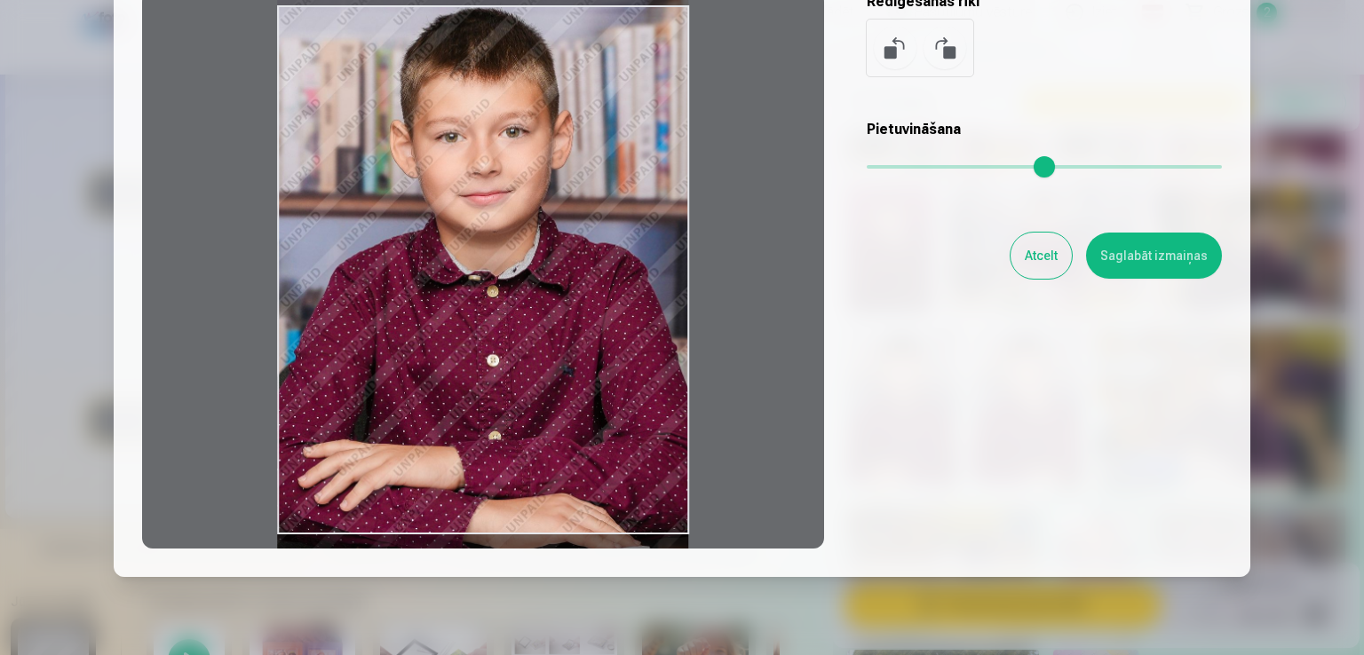
click at [671, 463] on div at bounding box center [483, 270] width 682 height 558
click at [671, 461] on div at bounding box center [483, 270] width 682 height 558
drag, startPoint x: 881, startPoint y: 163, endPoint x: 855, endPoint y: 171, distance: 27.0
click at [867, 169] on input "range" at bounding box center [1044, 167] width 355 height 4
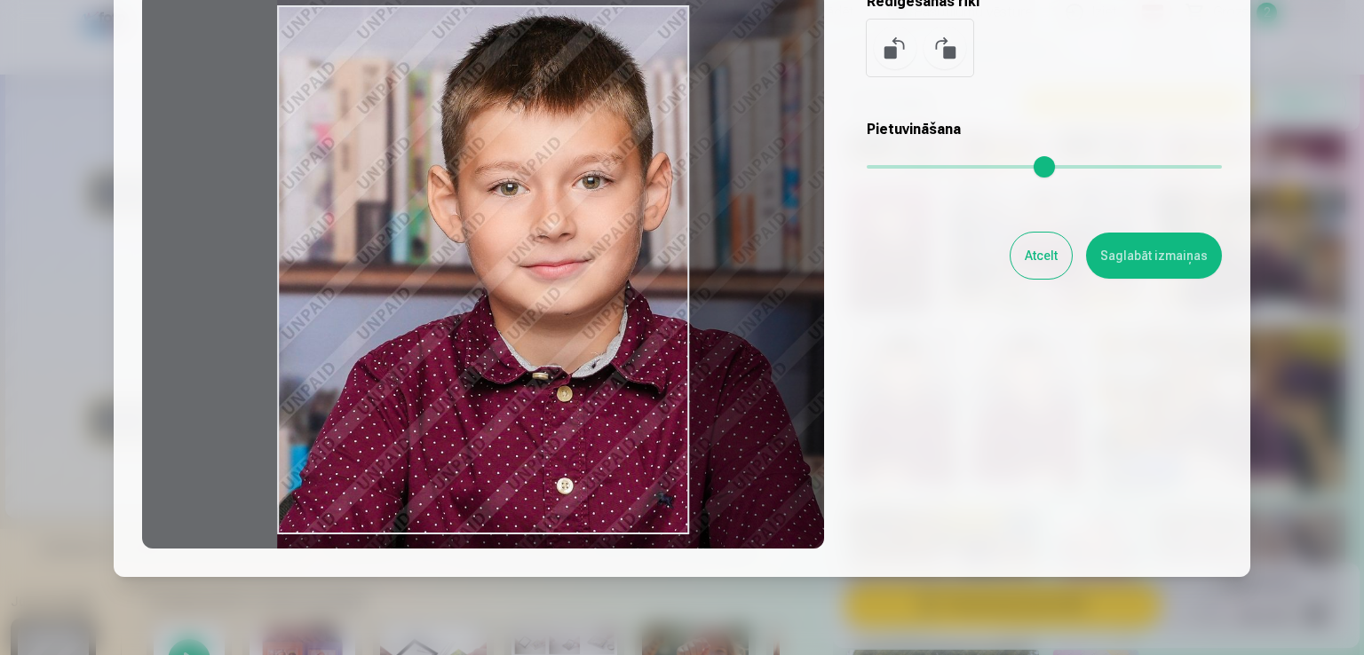
type input "*"
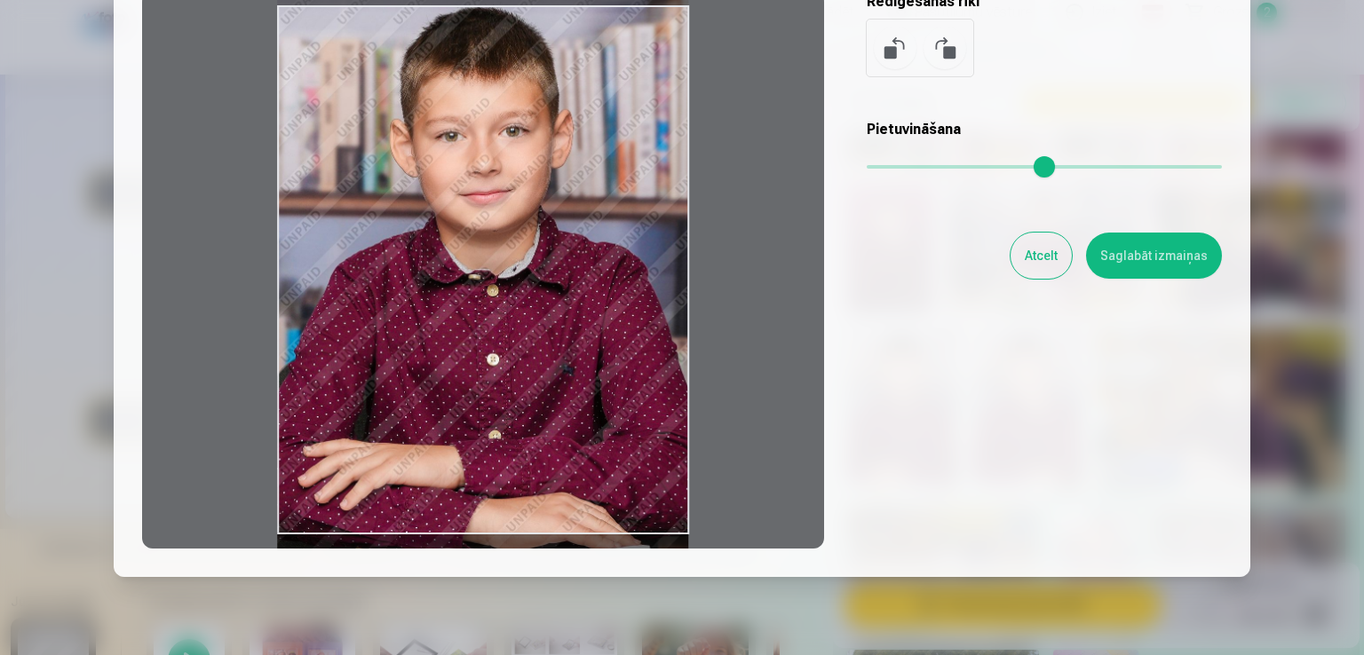
drag, startPoint x: 875, startPoint y: 169, endPoint x: 832, endPoint y: 192, distance: 49.2
click at [867, 169] on input "range" at bounding box center [1044, 167] width 355 height 4
click at [572, 493] on div at bounding box center [483, 270] width 682 height 558
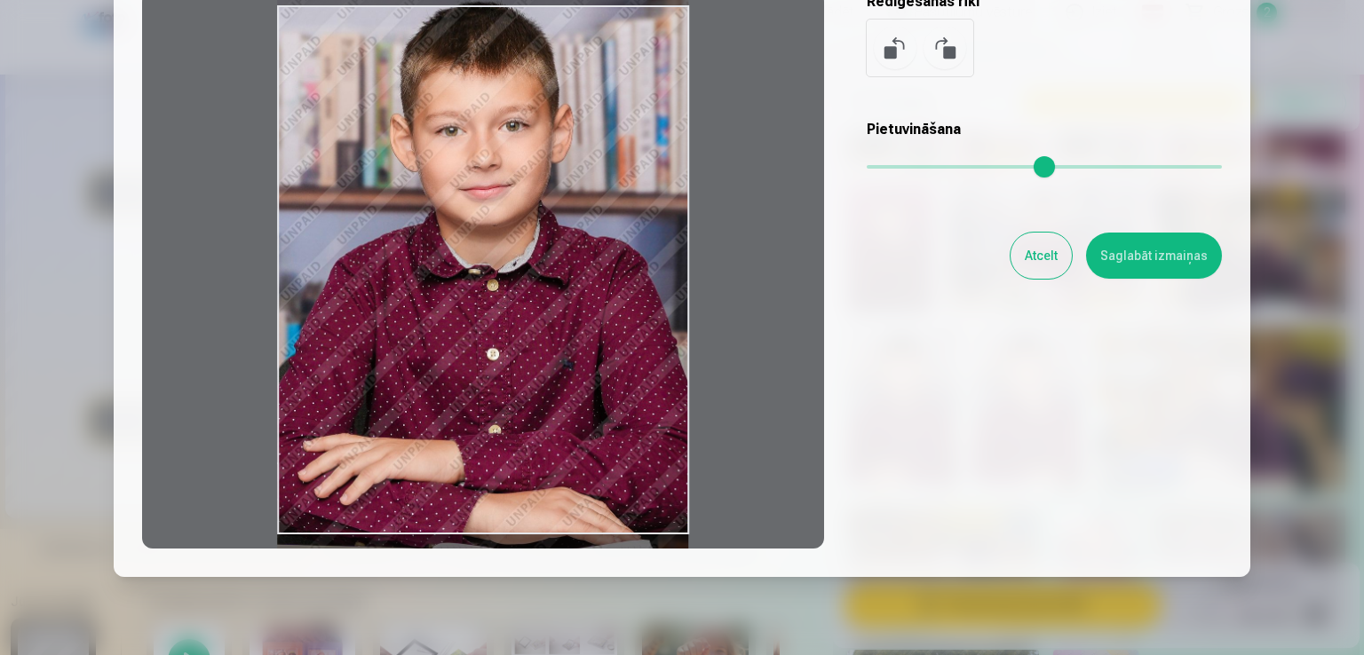
click at [669, 533] on div at bounding box center [483, 270] width 682 height 558
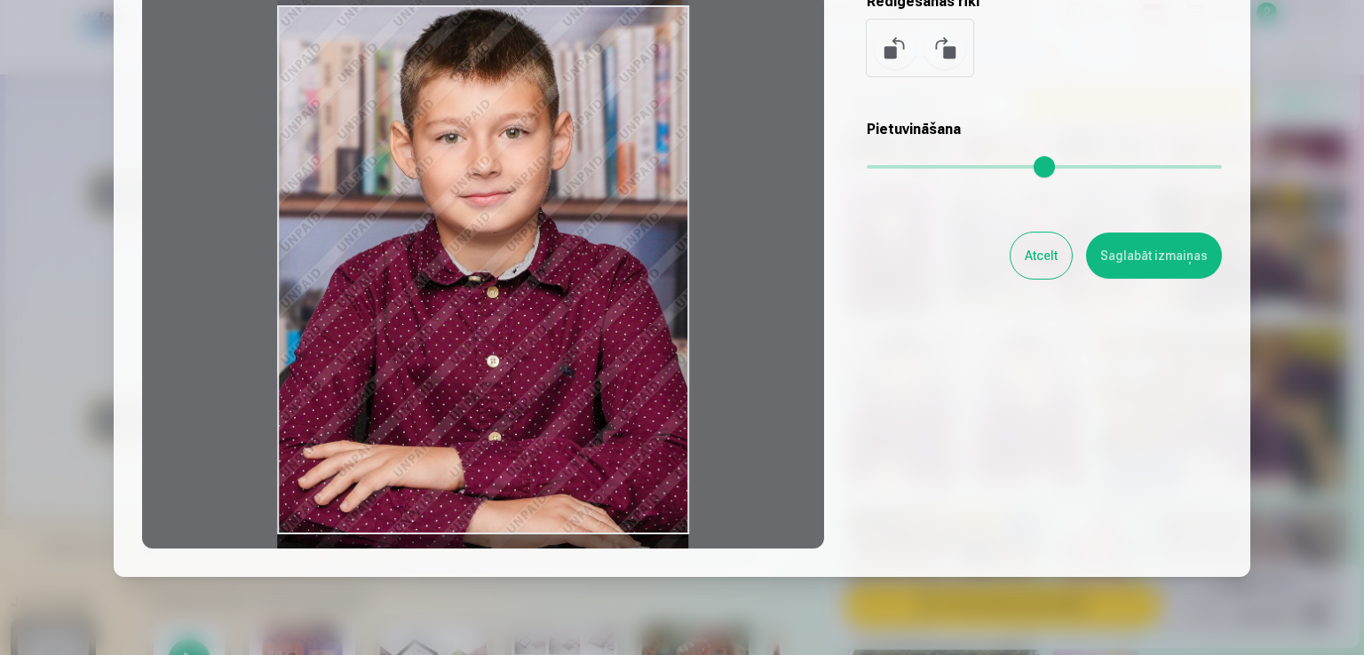
click at [596, 431] on div at bounding box center [483, 270] width 682 height 558
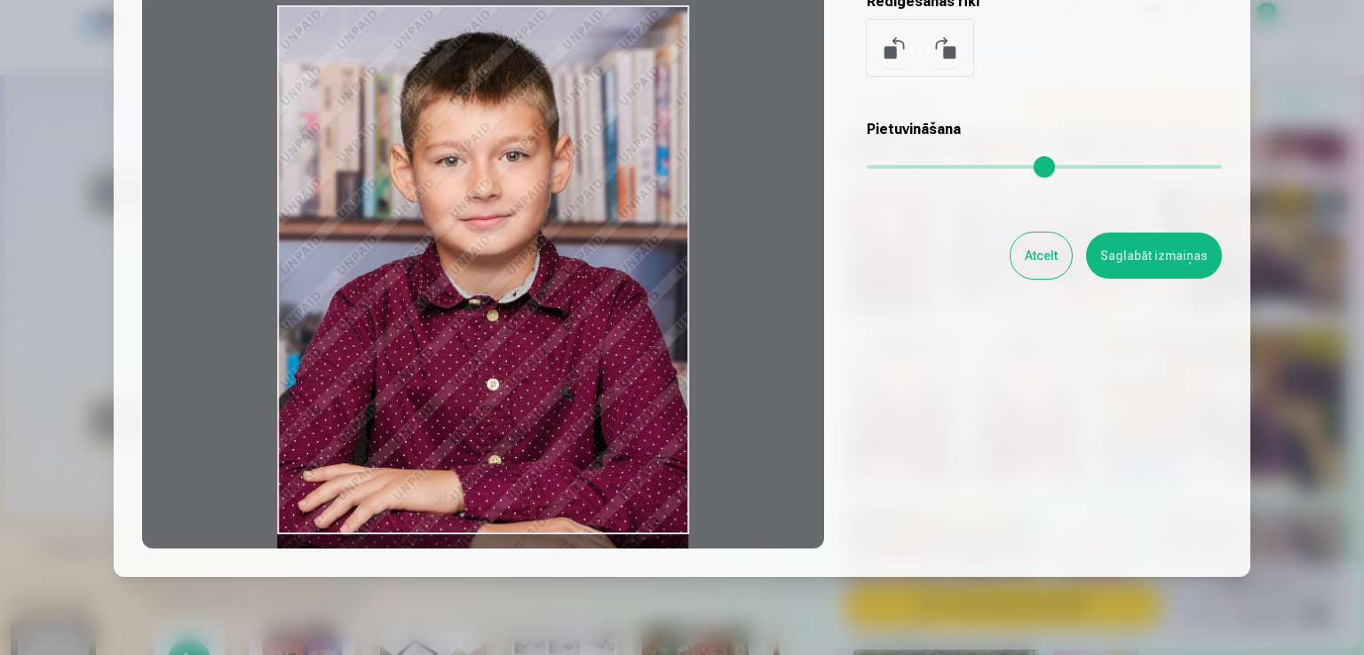
drag, startPoint x: 591, startPoint y: 392, endPoint x: 597, endPoint y: 438, distance: 46.5
click at [597, 438] on div at bounding box center [483, 270] width 682 height 558
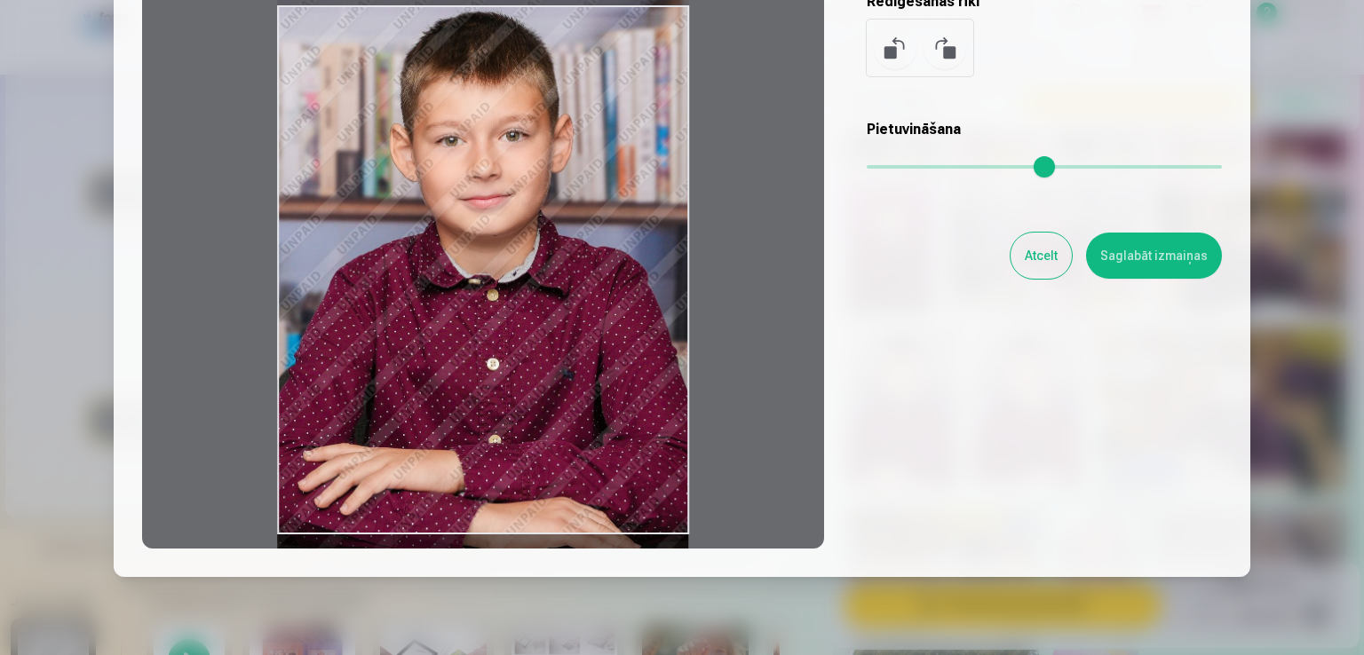
drag, startPoint x: 636, startPoint y: 356, endPoint x: 642, endPoint y: 336, distance: 21.3
click at [642, 336] on div at bounding box center [483, 270] width 682 height 558
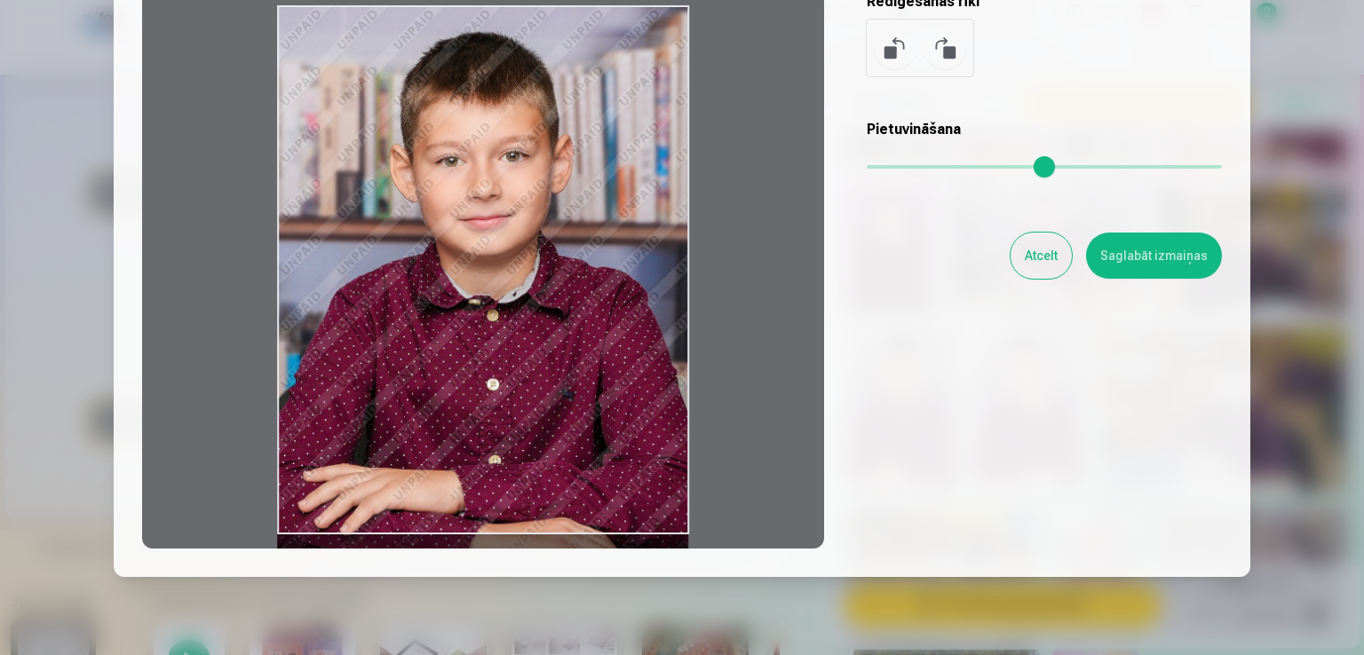
drag, startPoint x: 642, startPoint y: 336, endPoint x: 637, endPoint y: 370, distance: 35.0
click at [637, 370] on div at bounding box center [483, 270] width 682 height 558
drag, startPoint x: 634, startPoint y: 366, endPoint x: 625, endPoint y: 374, distance: 11.9
click at [625, 374] on div at bounding box center [483, 270] width 682 height 558
click at [1134, 274] on button "Saglabāt izmaiņas" at bounding box center [1154, 256] width 136 height 46
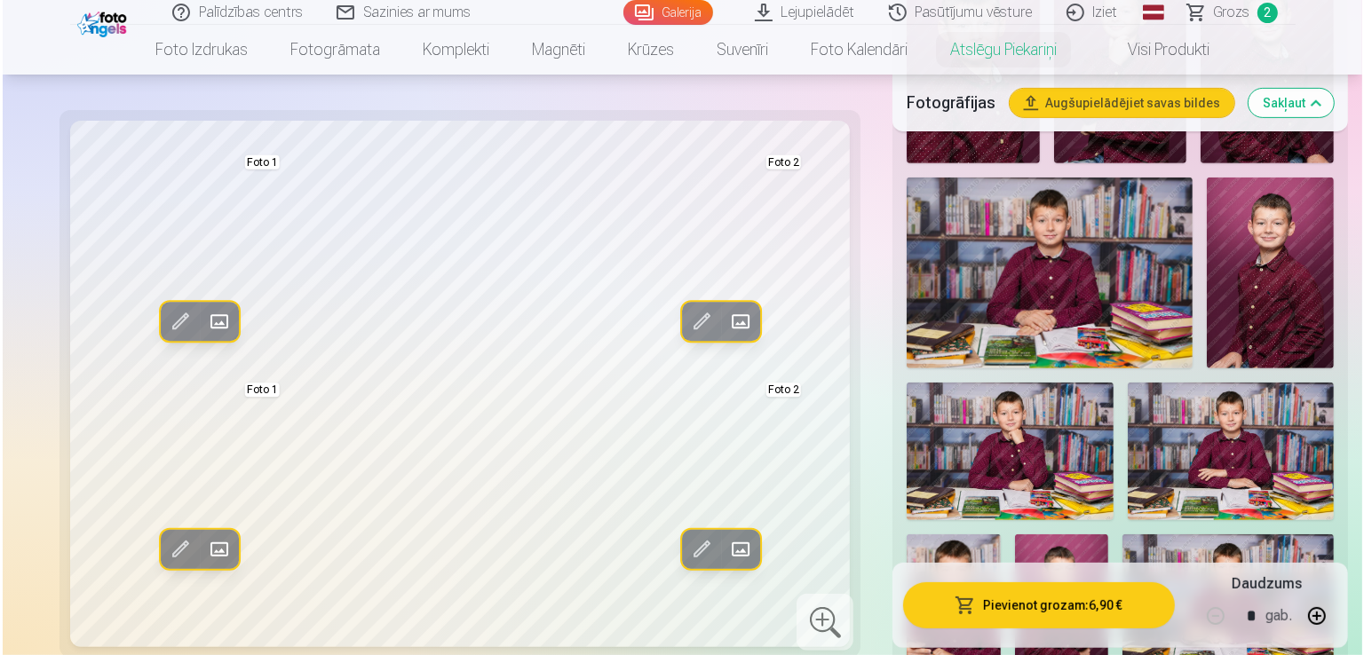
scroll to position [710, 0]
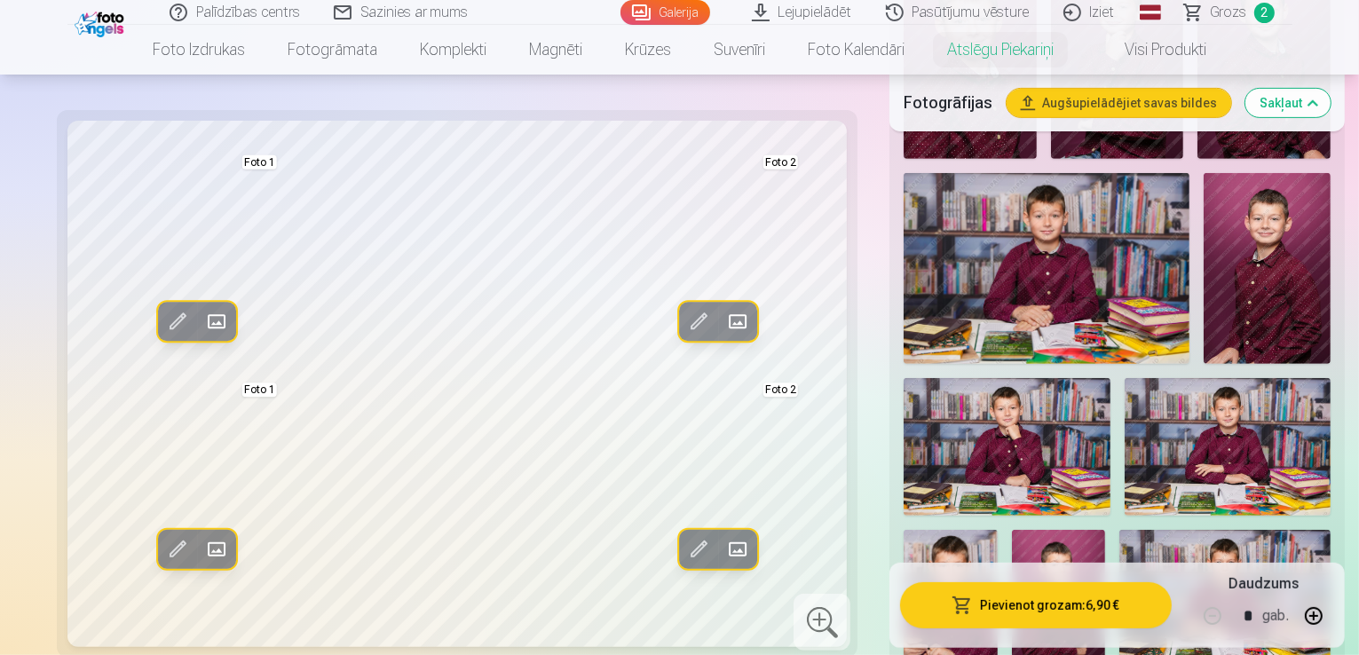
click at [973, 617] on button "Pievienot grozam : 6,90 €" at bounding box center [1036, 605] width 272 height 46
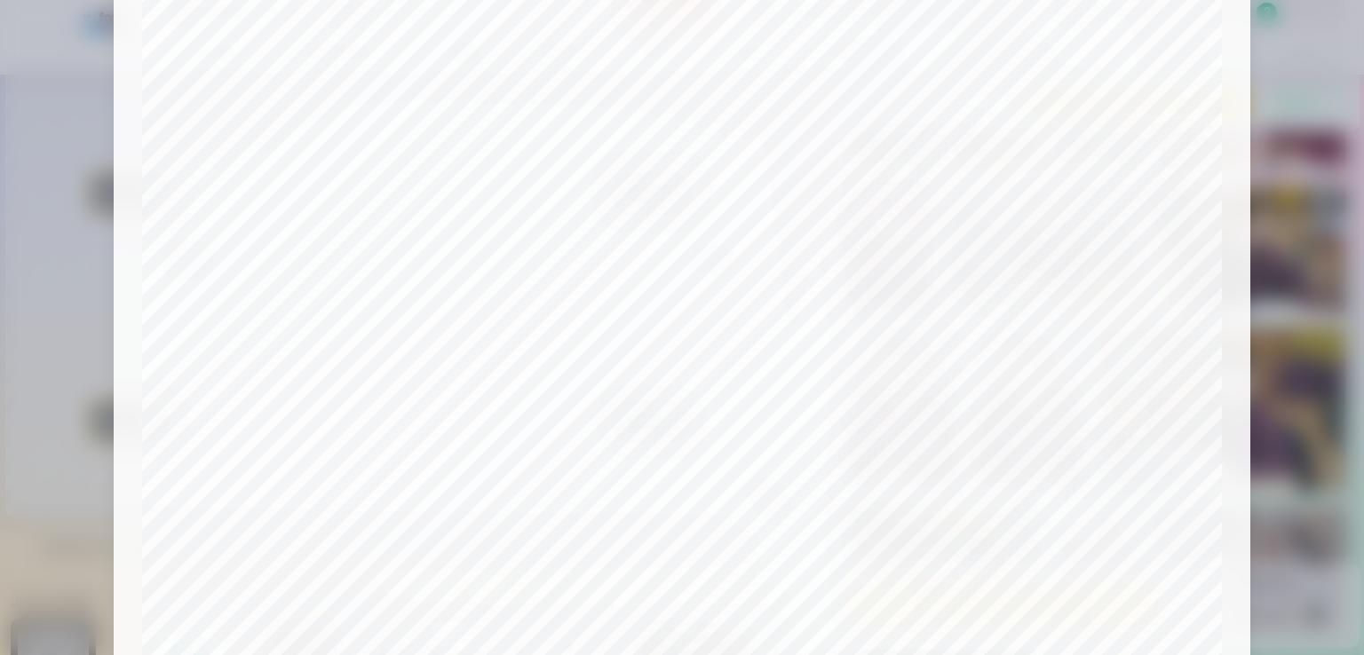
scroll to position [0, 0]
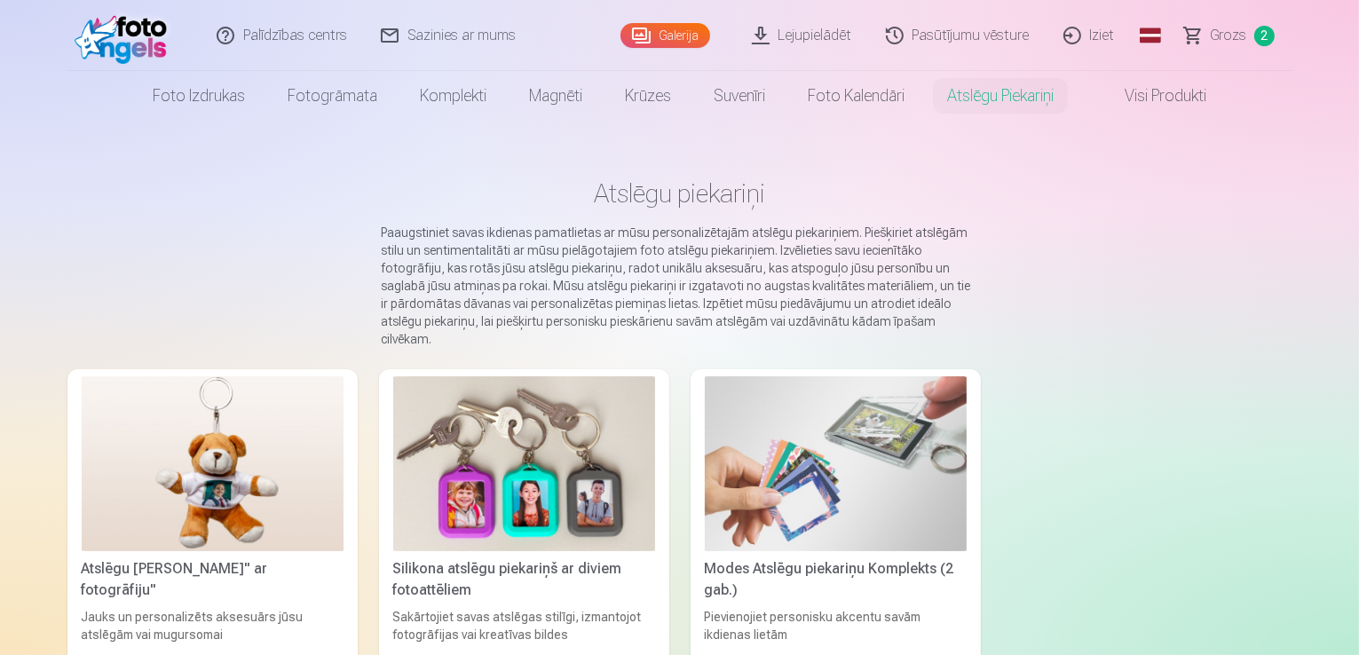
click at [1243, 42] on span "Grozs" at bounding box center [1229, 35] width 36 height 21
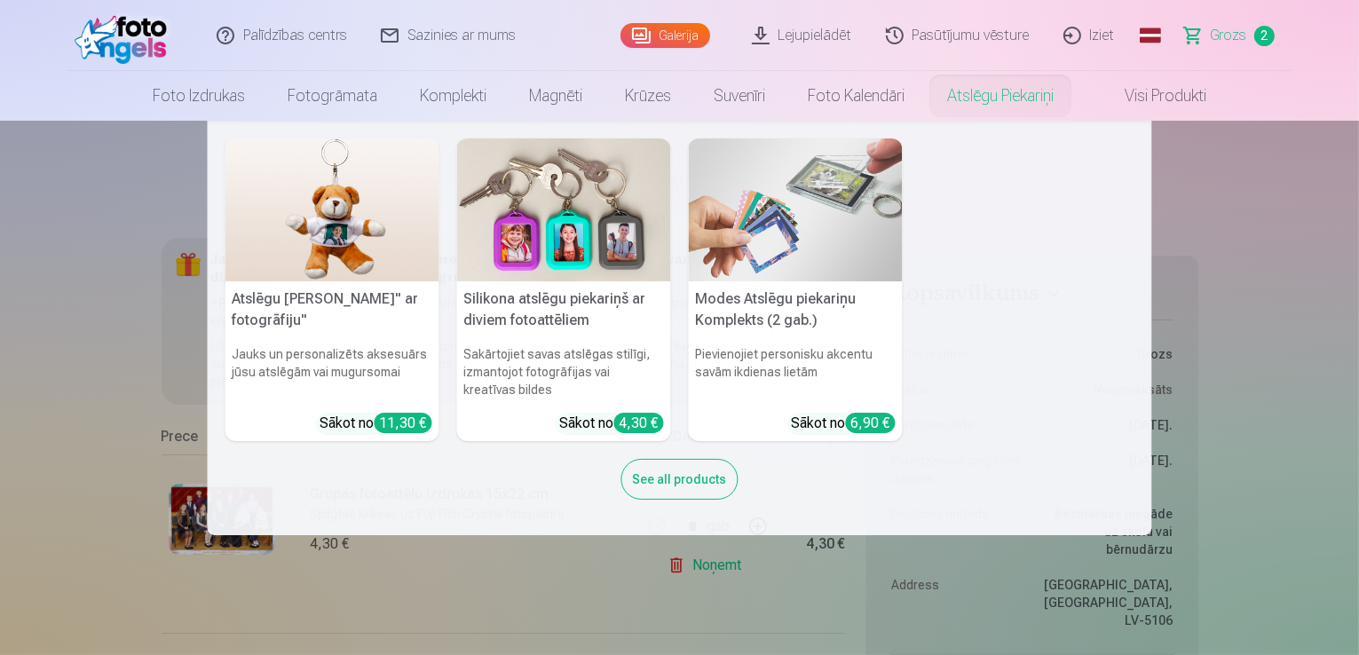
click at [963, 91] on link "Atslēgu piekariņi" at bounding box center [1000, 96] width 149 height 50
